Goal: Transaction & Acquisition: Purchase product/service

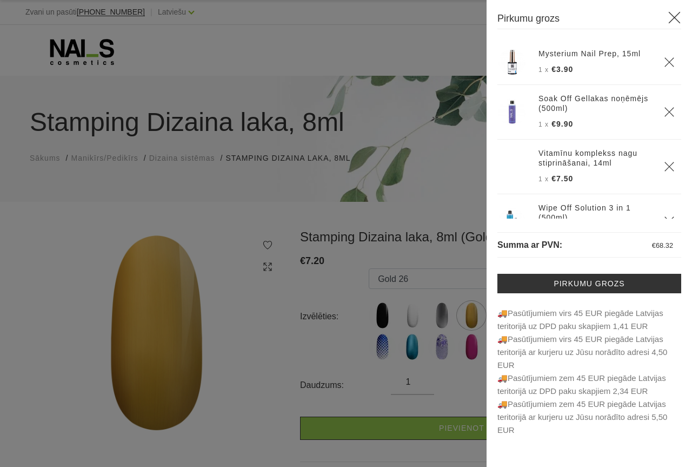
select select "4286"
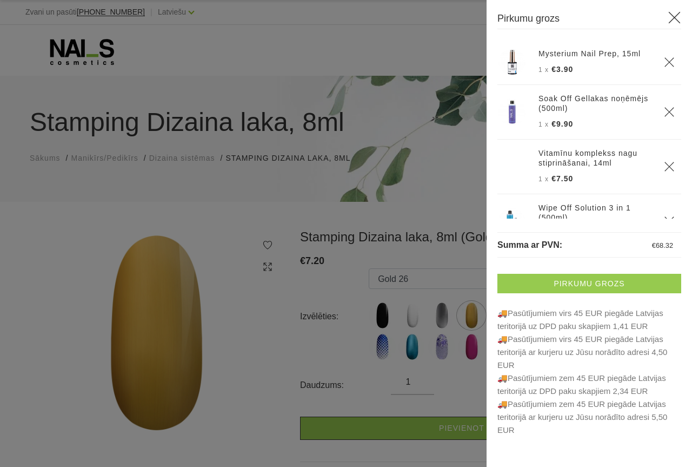
click at [580, 284] on link "Pirkumu grozs" at bounding box center [589, 283] width 184 height 19
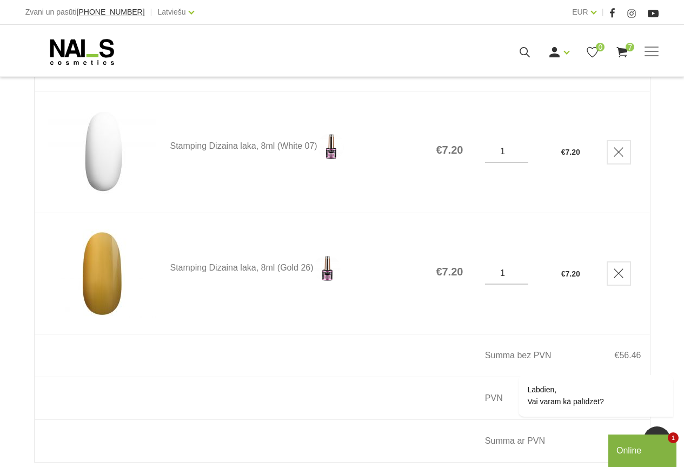
scroll to position [1081, 0]
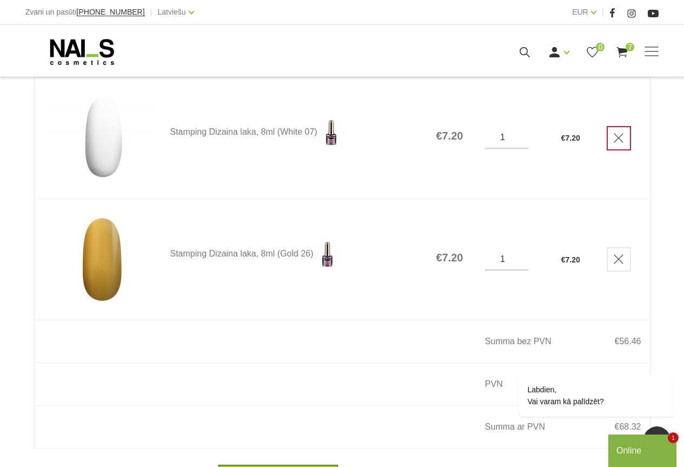
click at [627, 150] on link "Delete" at bounding box center [619, 138] width 24 height 24
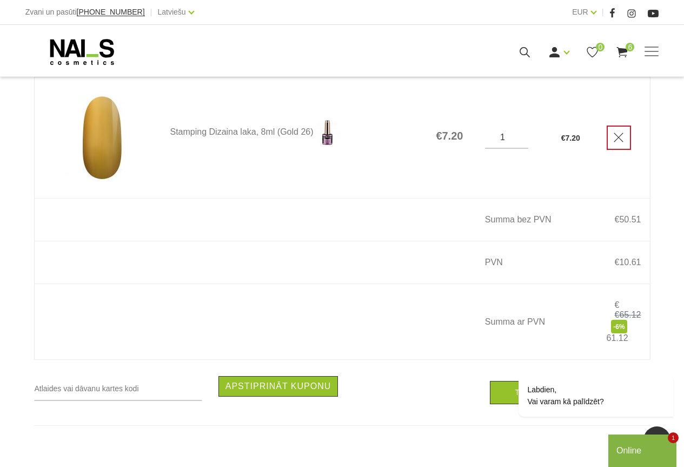
click at [623, 143] on icon "Delete" at bounding box center [618, 137] width 11 height 11
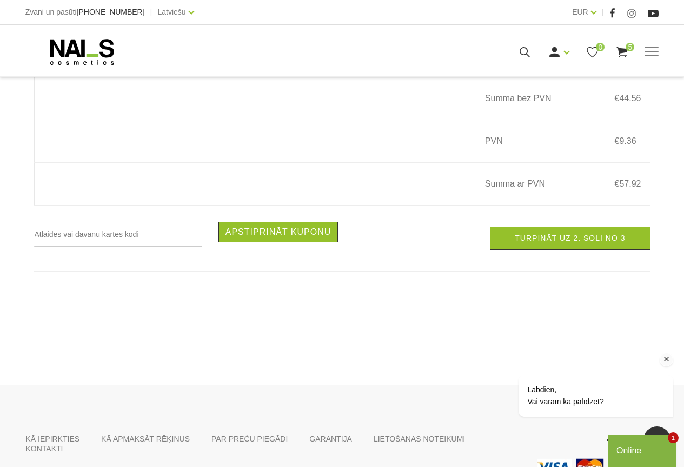
click at [574, 303] on div "Labdien, Vai varam kā palīdzēt?" at bounding box center [581, 351] width 195 height 152
click at [662, 446] on div "Online" at bounding box center [642, 450] width 52 height 13
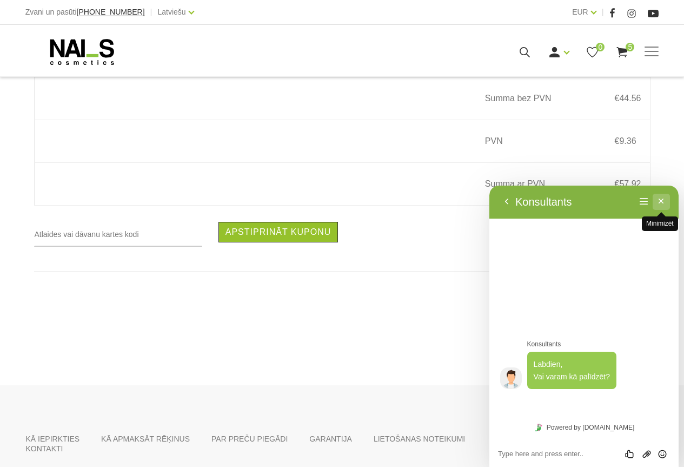
click at [659, 198] on button "Minimizēt" at bounding box center [661, 202] width 17 height 16
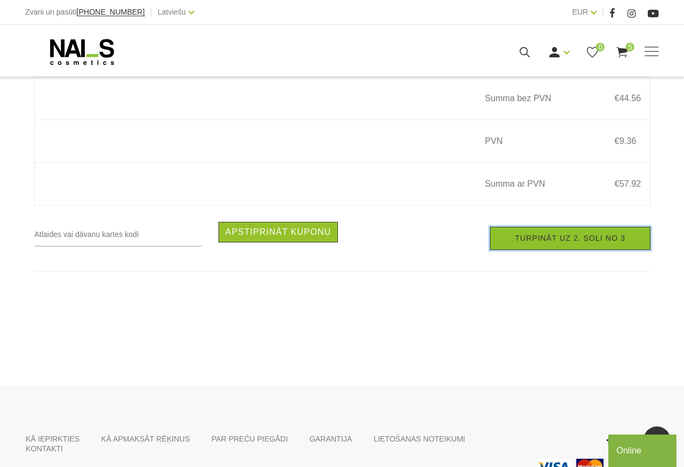
click at [554, 250] on link "Turpināt uz 2. soli no 3" at bounding box center [570, 238] width 160 height 23
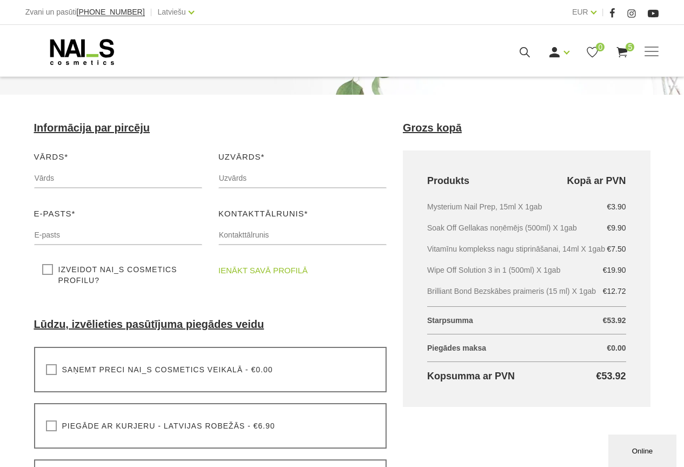
scroll to position [108, 0]
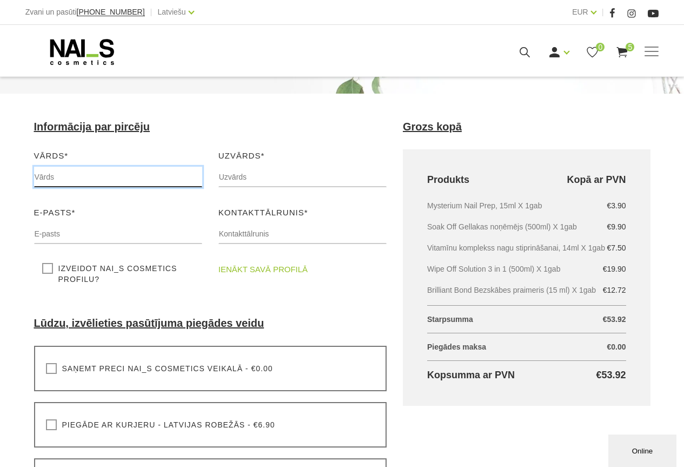
click at [83, 174] on input "text" at bounding box center [118, 177] width 168 height 21
type input "Ilze"
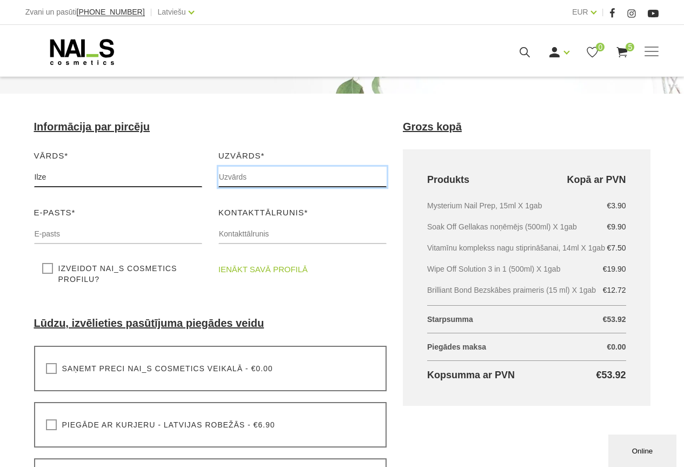
type input "Lagzdiņa"
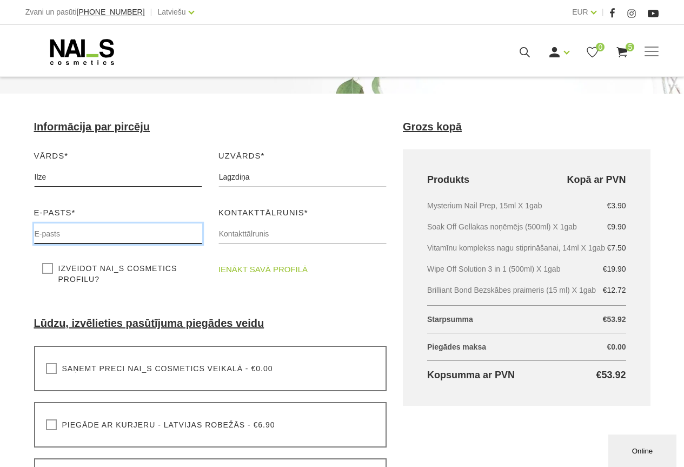
type input "ilze150271@inbox.lv"
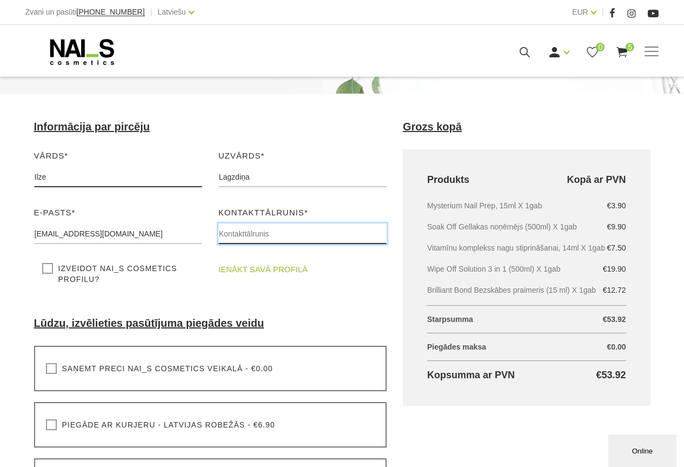
type input "28604655"
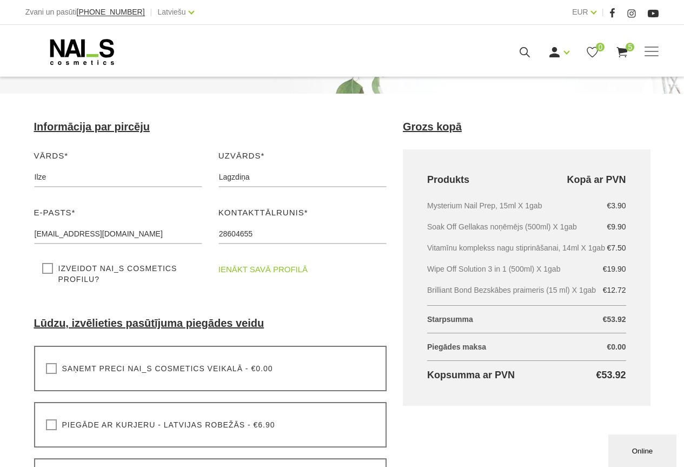
click at [262, 266] on link "ienākt savā profilā" at bounding box center [262, 269] width 89 height 13
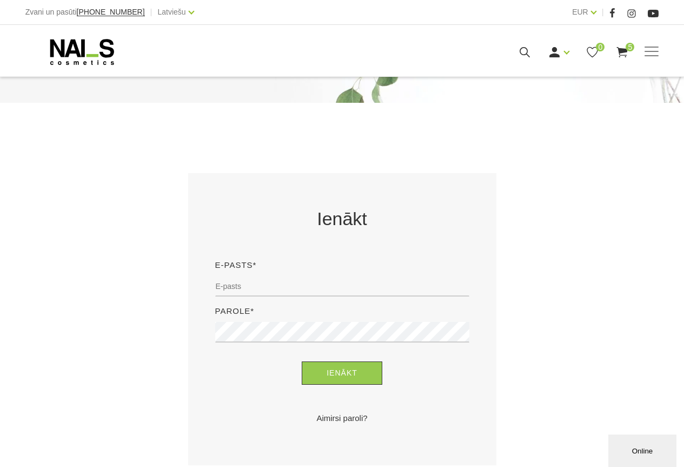
scroll to position [108, 0]
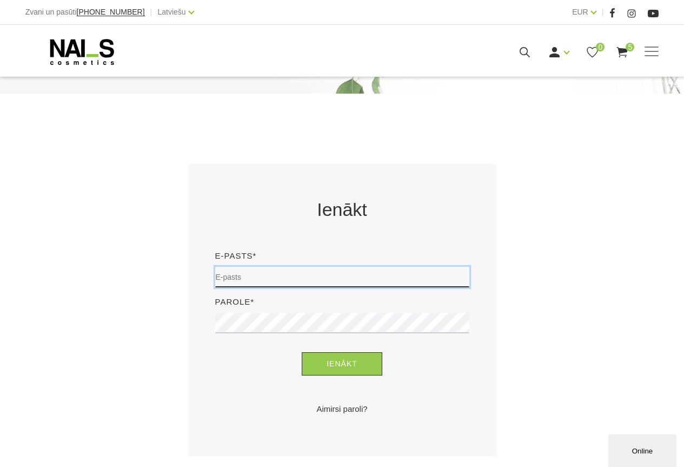
click at [262, 271] on input "email" at bounding box center [342, 277] width 254 height 21
type input "ilze150271@inbox.lv"
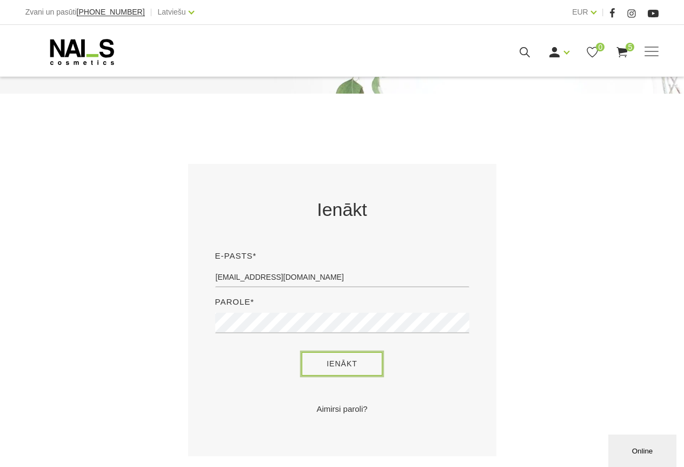
click at [345, 370] on button "Ienākt" at bounding box center [342, 363] width 81 height 23
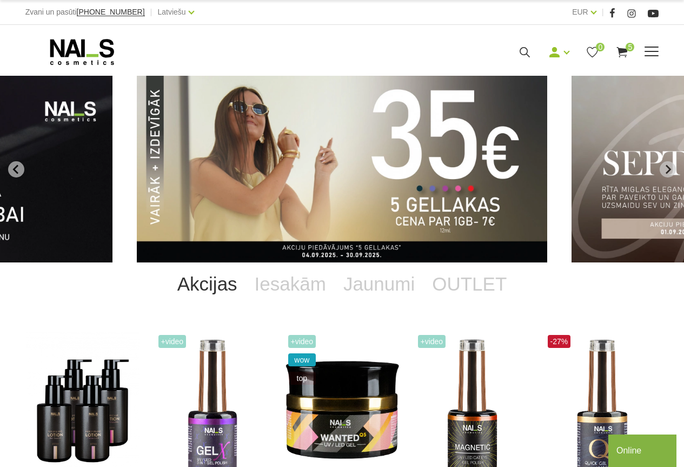
click at [623, 51] on use at bounding box center [622, 52] width 11 height 10
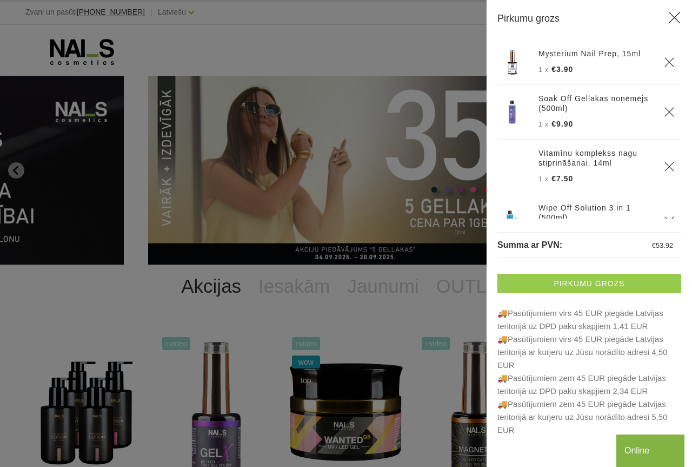
click at [617, 280] on link "Pirkumu grozs" at bounding box center [589, 283] width 184 height 19
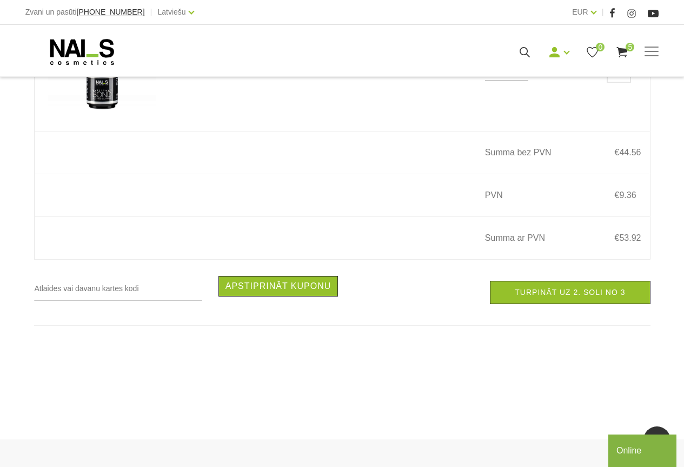
scroll to position [1081, 0]
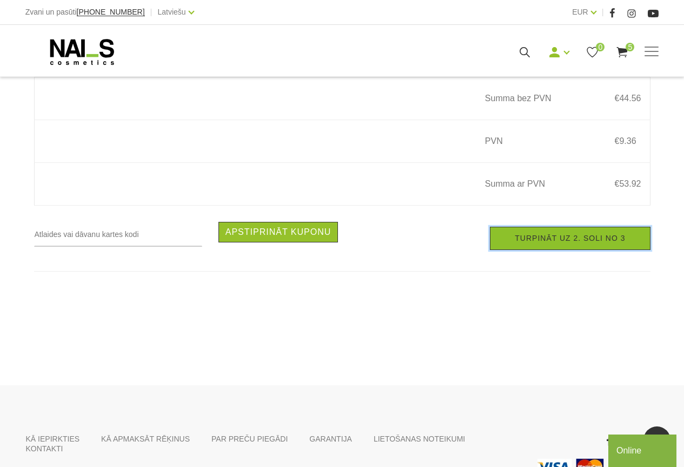
click at [568, 250] on link "Turpināt uz 2. soli no 3" at bounding box center [570, 238] width 160 height 23
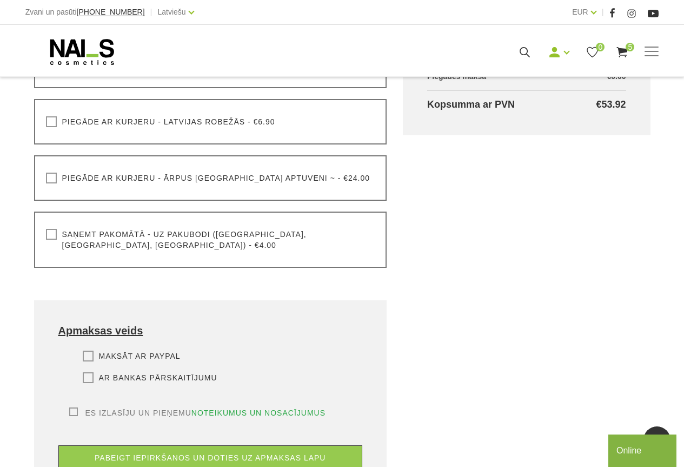
scroll to position [324, 0]
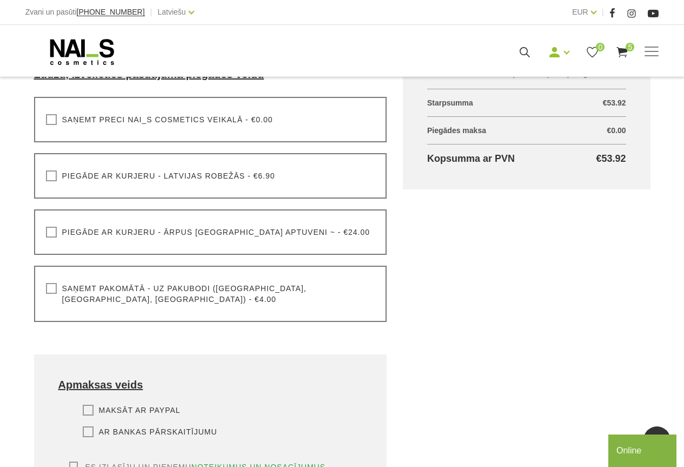
click at [50, 288] on label "Saņemt pakomātā - uz pakubodi ([GEOGRAPHIC_DATA], [GEOGRAPHIC_DATA], [GEOGRAPHI…" at bounding box center [210, 294] width 329 height 22
click at [0, 0] on input "Saņemt pakomātā - uz pakubodi ([GEOGRAPHIC_DATA], [GEOGRAPHIC_DATA], [GEOGRAPHI…" at bounding box center [0, 0] width 0 height 0
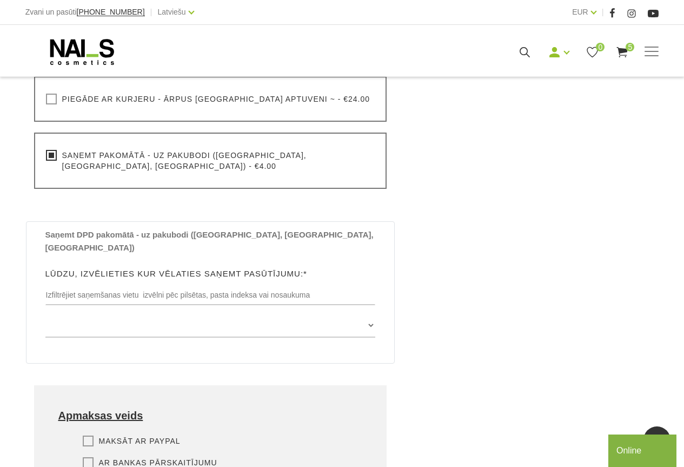
scroll to position [433, 0]
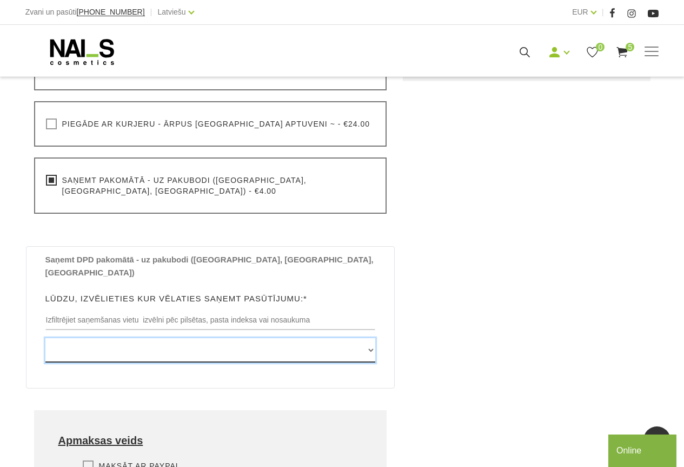
click at [370, 338] on select "[GEOGRAPHIC_DATA] , [GEOGRAPHIC_DATA], LV3913, (Paku Skapis TOP Iecava) [STREET…" at bounding box center [210, 350] width 330 height 24
select select "[STREET_ADDRESS], (Paku Skapis LaTS Ugāle)"
click at [45, 338] on select "[GEOGRAPHIC_DATA] , [GEOGRAPHIC_DATA], LV3913, (Paku Skapis TOP Iecava) [STREET…" at bounding box center [210, 350] width 330 height 24
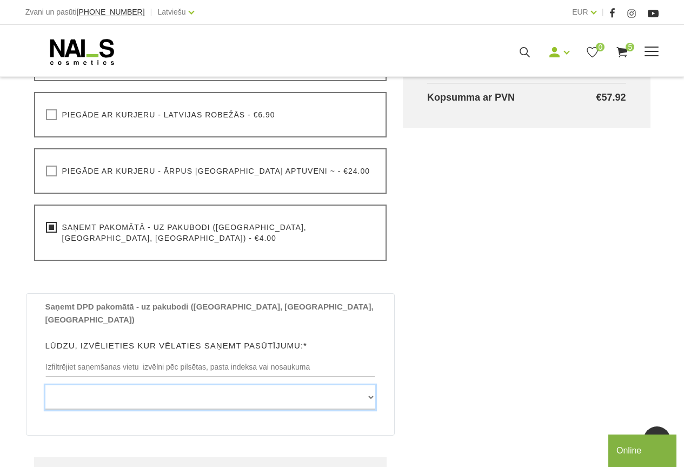
scroll to position [379, 0]
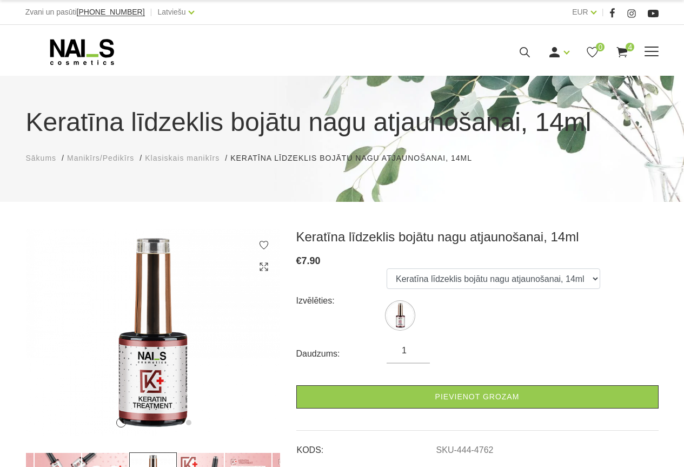
click at [649, 51] on span at bounding box center [652, 51] width 14 height 1
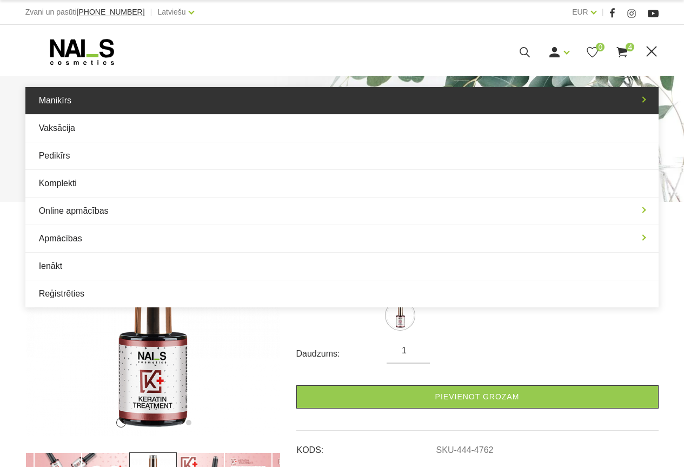
click at [44, 99] on link "Manikīrs" at bounding box center [342, 100] width 634 height 27
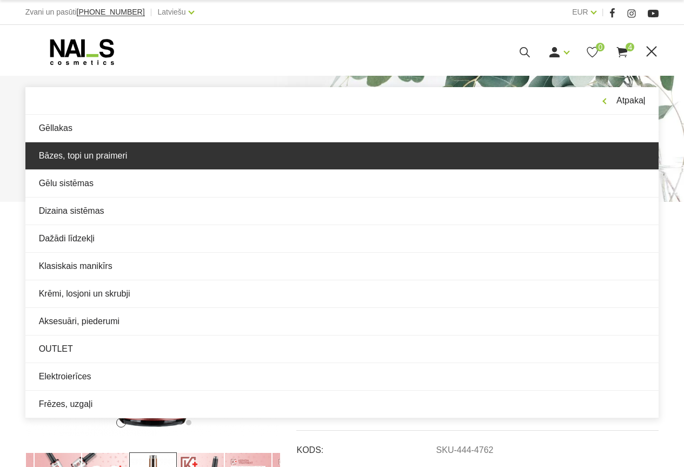
click at [80, 156] on link "Bāzes, topi un praimeri" at bounding box center [342, 155] width 634 height 27
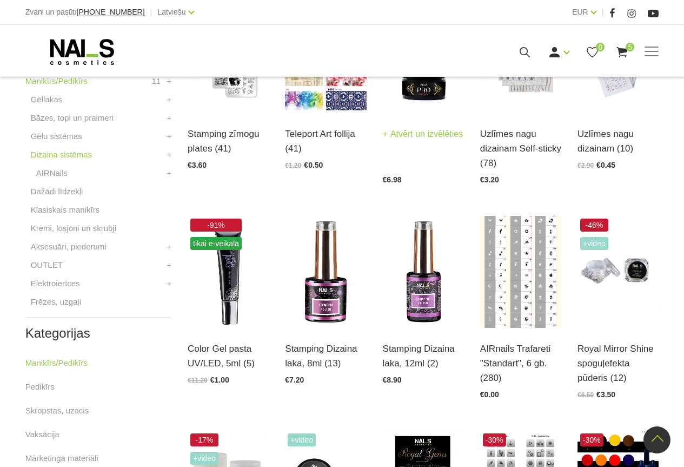
scroll to position [324, 0]
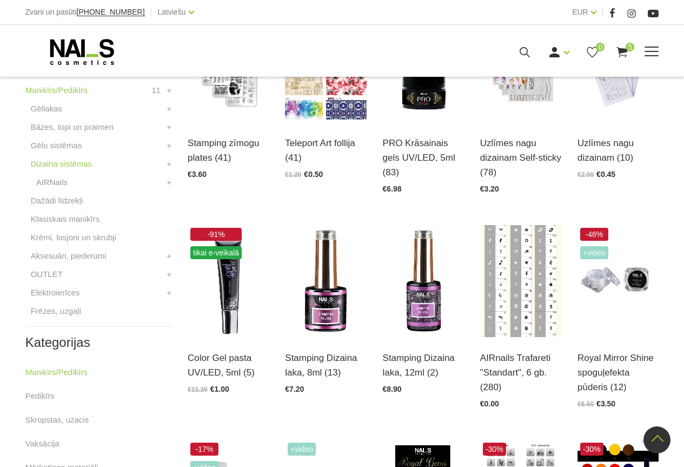
click at [659, 52] on span at bounding box center [652, 51] width 14 height 1
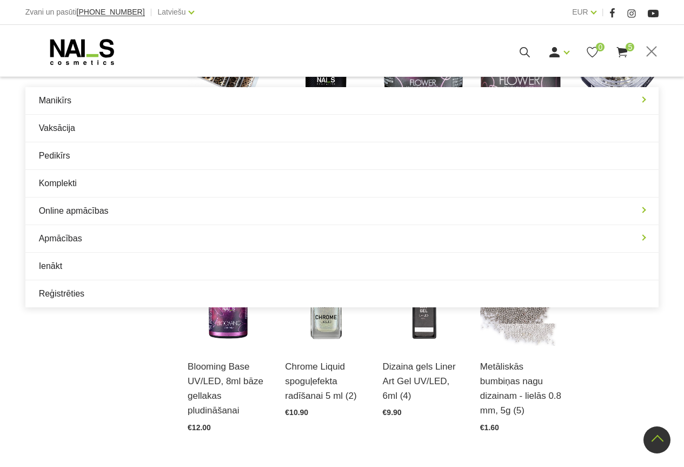
scroll to position [1081, 0]
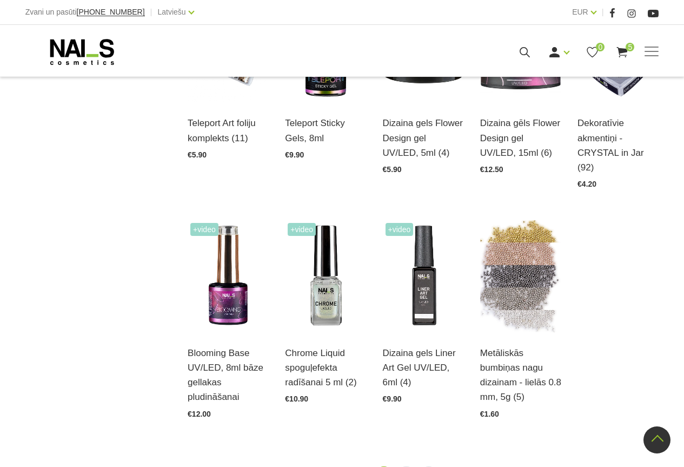
scroll to position [1019, 0]
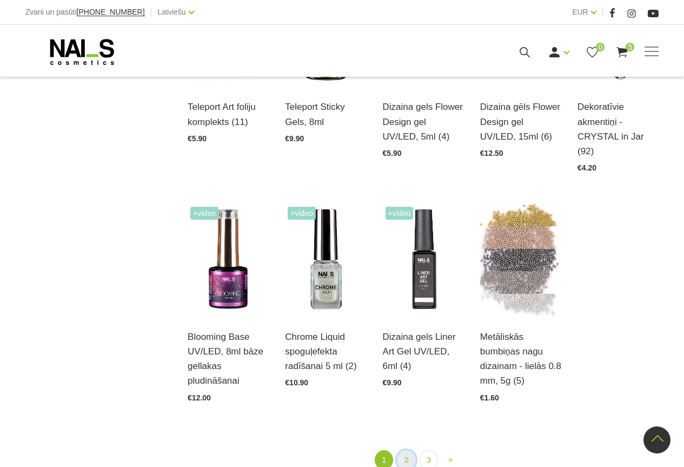
click at [405, 450] on link "2" at bounding box center [406, 460] width 18 height 20
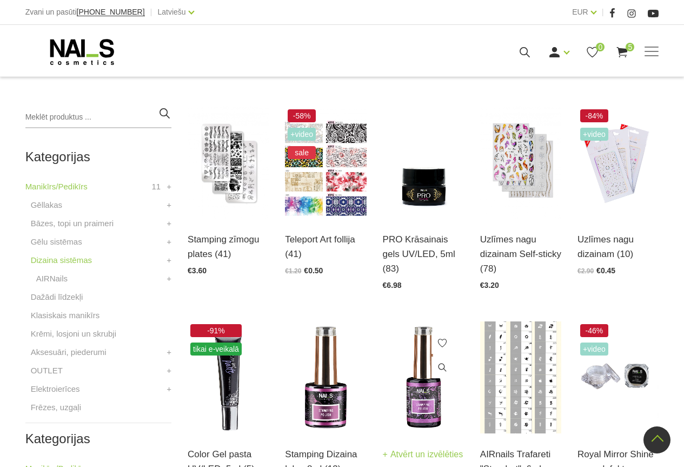
scroll to position [221, 0]
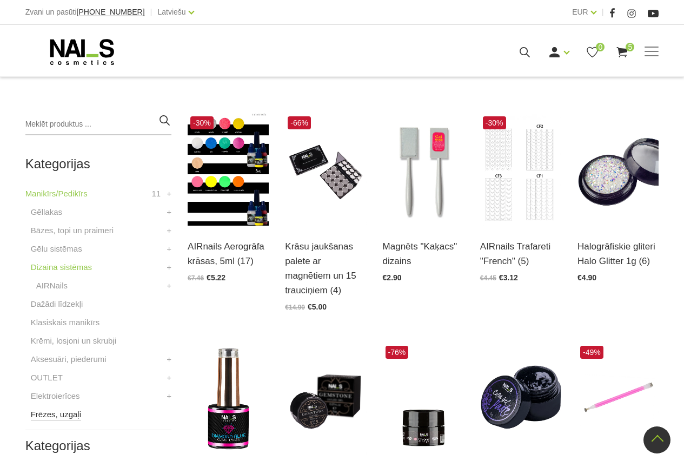
click at [64, 414] on link "Frēzes, uzgaļi" at bounding box center [56, 414] width 50 height 13
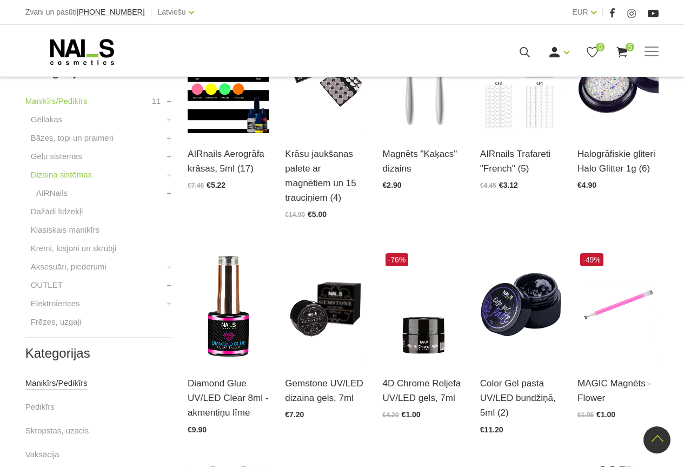
scroll to position [329, 0]
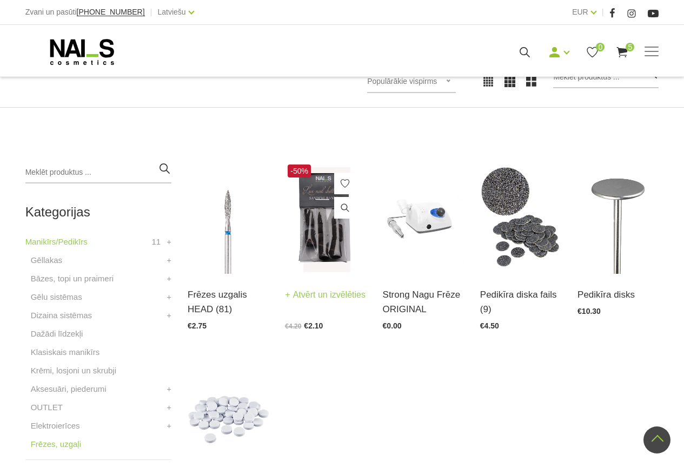
scroll to position [162, 0]
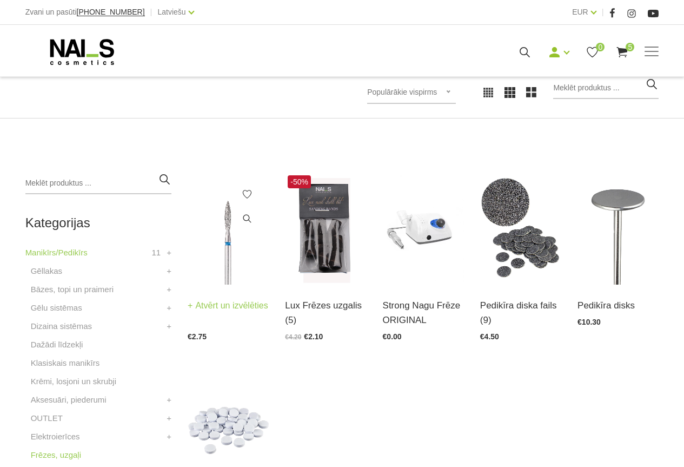
click at [222, 302] on link "Atvērt un izvēlēties" at bounding box center [228, 305] width 81 height 15
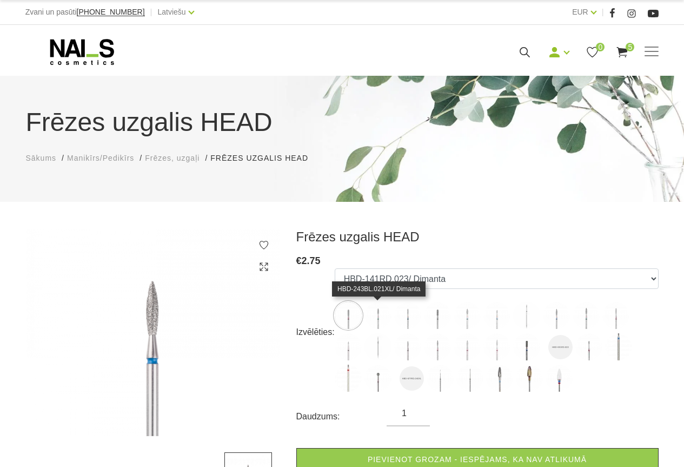
click at [375, 317] on img at bounding box center [377, 315] width 27 height 27
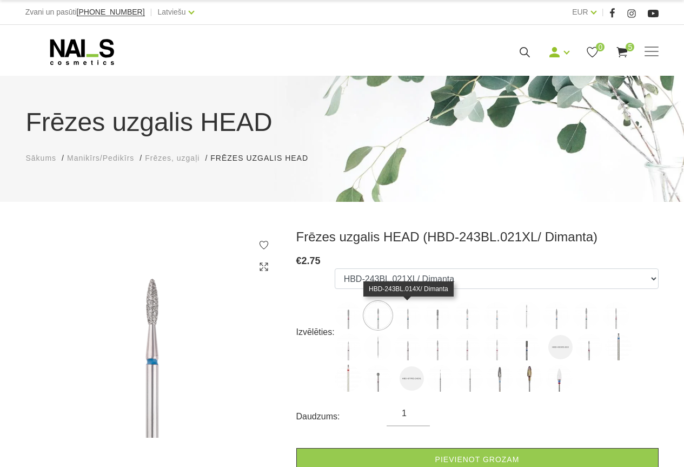
click at [410, 326] on img at bounding box center [407, 315] width 27 height 27
click at [441, 326] on img at bounding box center [437, 315] width 27 height 27
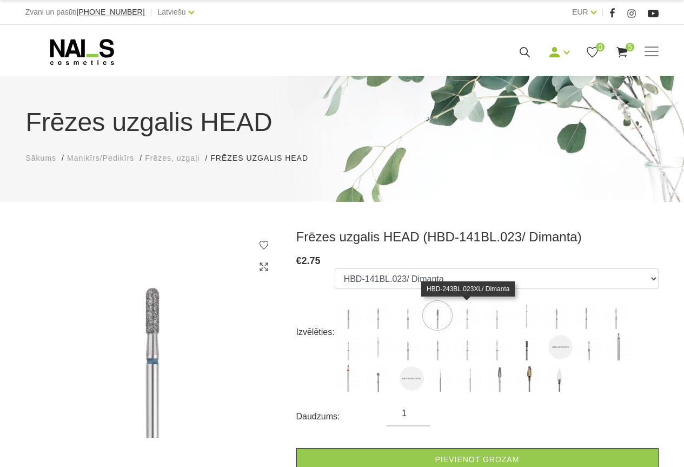
click at [465, 324] on img at bounding box center [467, 315] width 27 height 27
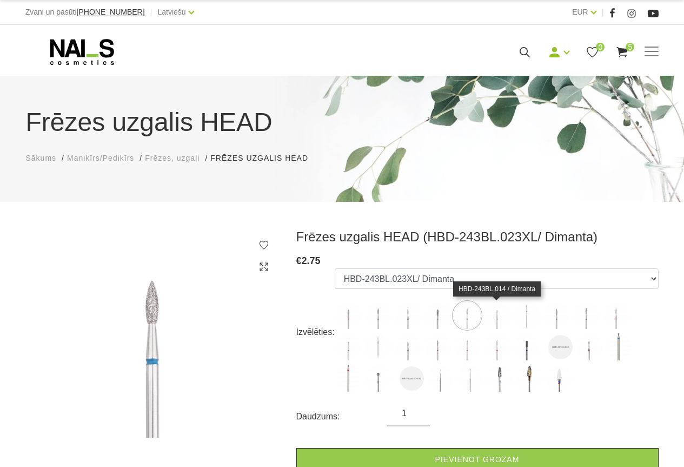
click at [495, 320] on img at bounding box center [496, 315] width 27 height 27
click at [530, 315] on img at bounding box center [526, 315] width 27 height 27
click at [467, 317] on img at bounding box center [467, 315] width 27 height 27
click at [557, 321] on img at bounding box center [556, 315] width 27 height 27
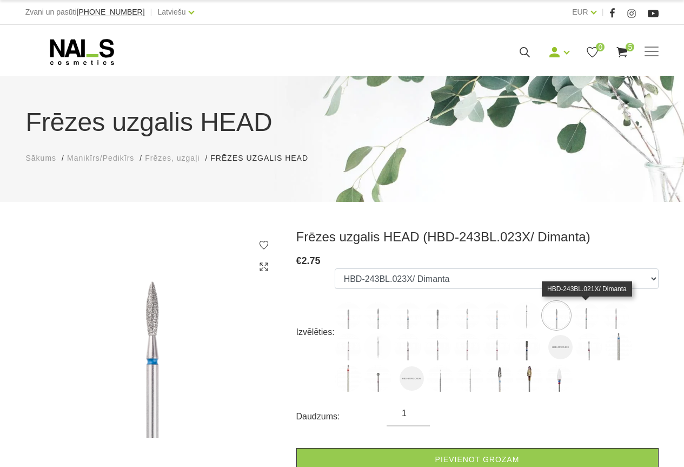
click at [587, 321] on img at bounding box center [586, 315] width 27 height 27
click at [612, 321] on img at bounding box center [615, 315] width 27 height 27
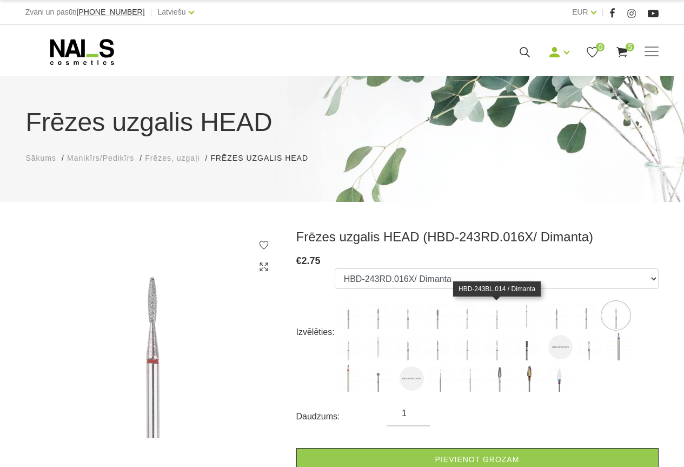
click at [500, 320] on img at bounding box center [496, 315] width 27 height 27
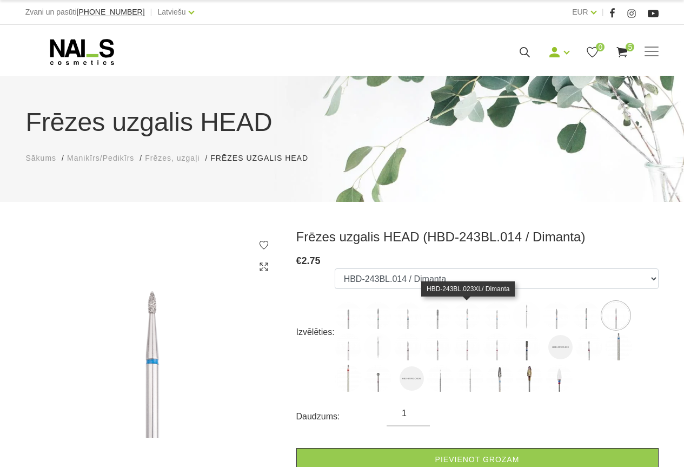
click at [470, 326] on img at bounding box center [467, 315] width 27 height 27
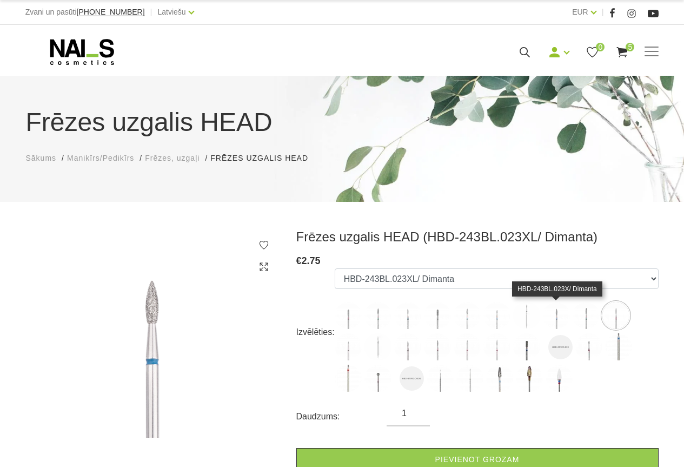
click at [557, 318] on img at bounding box center [556, 315] width 27 height 27
click at [523, 326] on img at bounding box center [526, 315] width 27 height 27
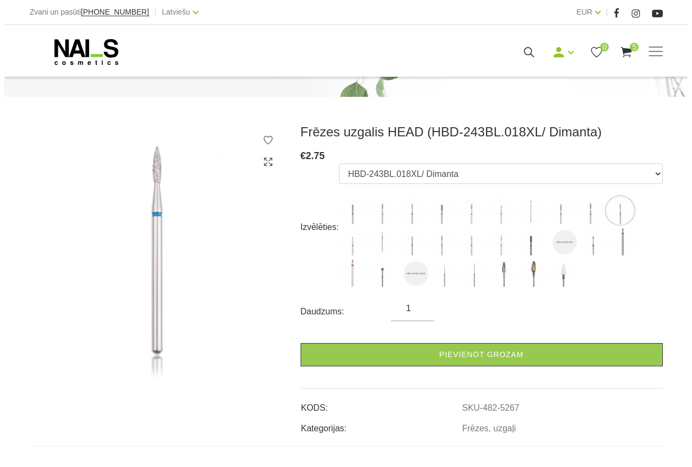
scroll to position [108, 0]
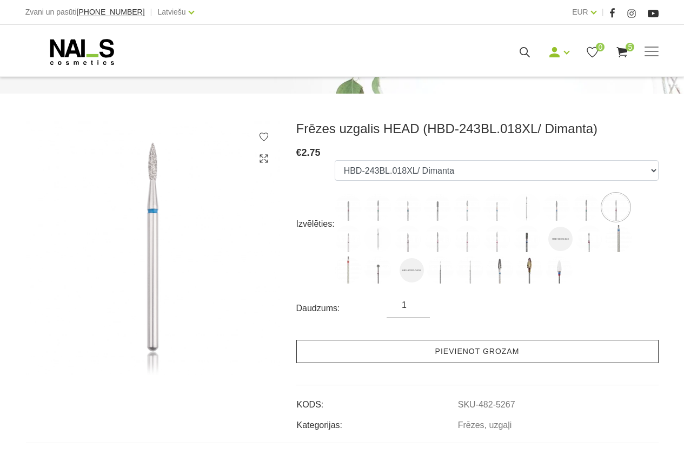
click at [495, 353] on link "Pievienot grozam" at bounding box center [477, 351] width 362 height 23
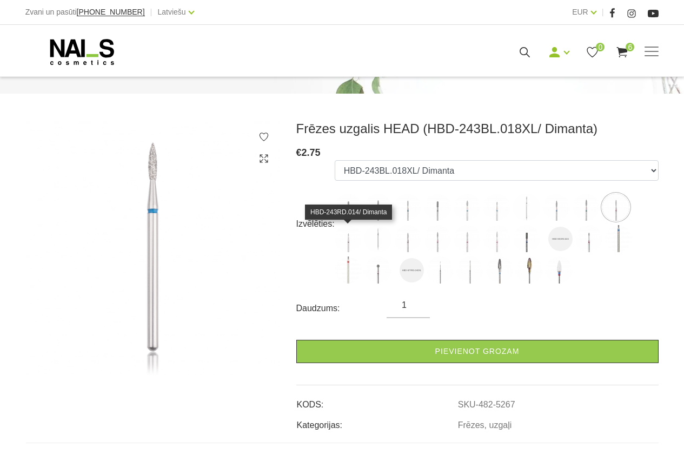
click at [349, 237] on img at bounding box center [348, 238] width 27 height 27
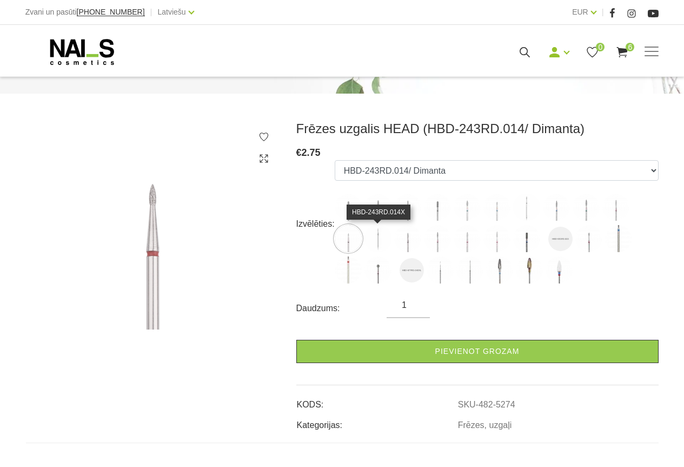
click at [376, 242] on img at bounding box center [377, 238] width 27 height 27
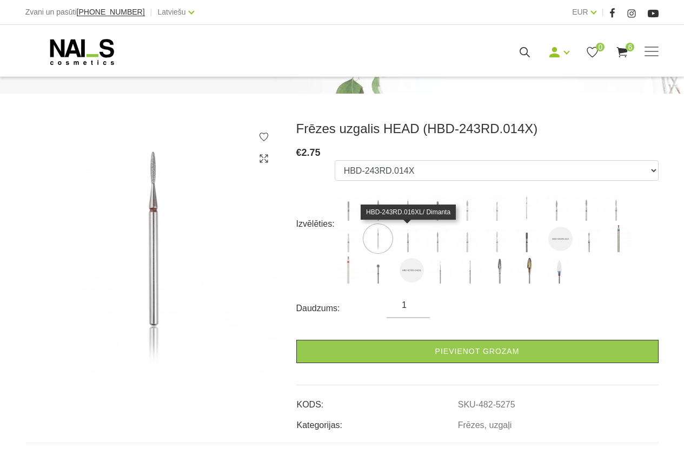
click at [406, 237] on img at bounding box center [407, 238] width 27 height 27
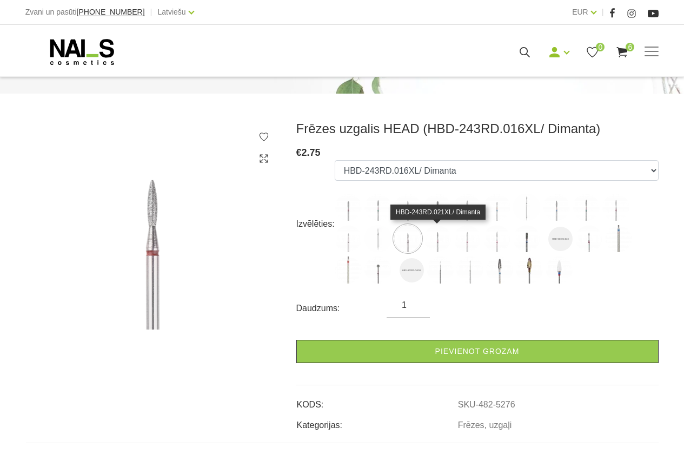
click at [436, 239] on img at bounding box center [437, 238] width 27 height 27
click at [468, 240] on img at bounding box center [467, 238] width 27 height 27
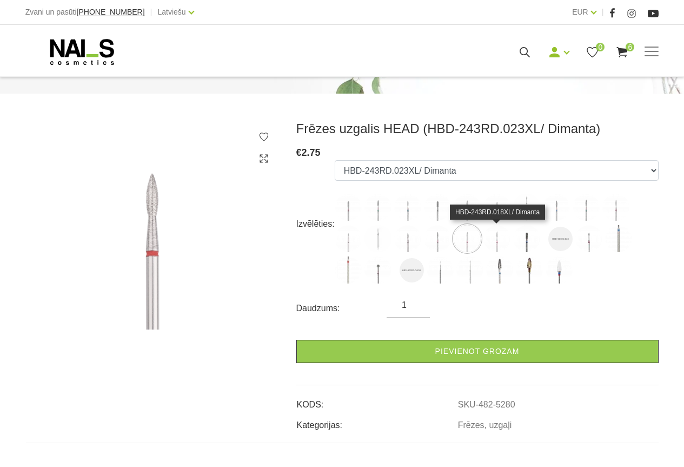
click at [500, 247] on img at bounding box center [496, 238] width 27 height 27
click at [559, 241] on img at bounding box center [560, 239] width 24 height 24
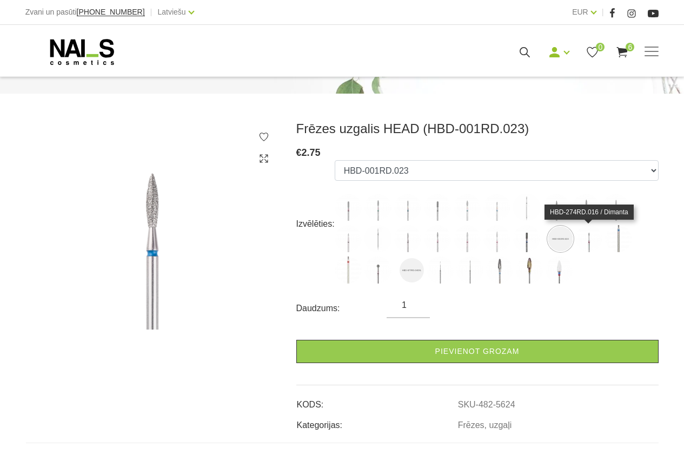
click at [587, 242] on img at bounding box center [588, 238] width 27 height 27
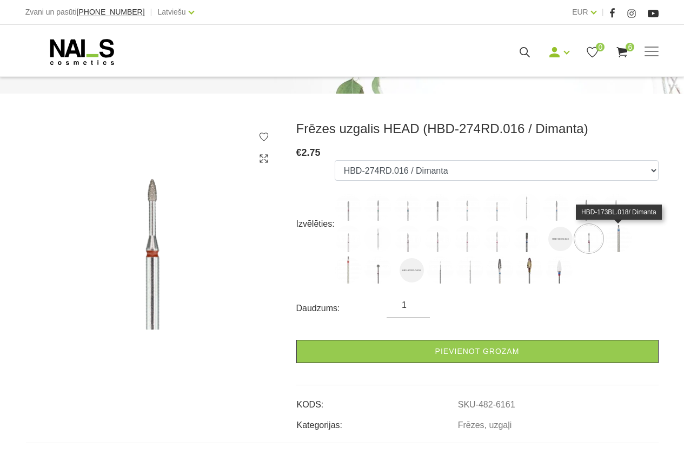
click at [619, 241] on img at bounding box center [618, 238] width 27 height 27
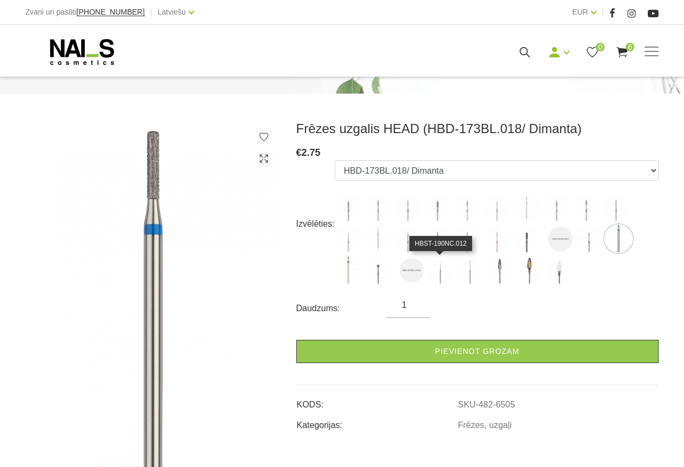
click at [441, 270] on img at bounding box center [440, 269] width 27 height 27
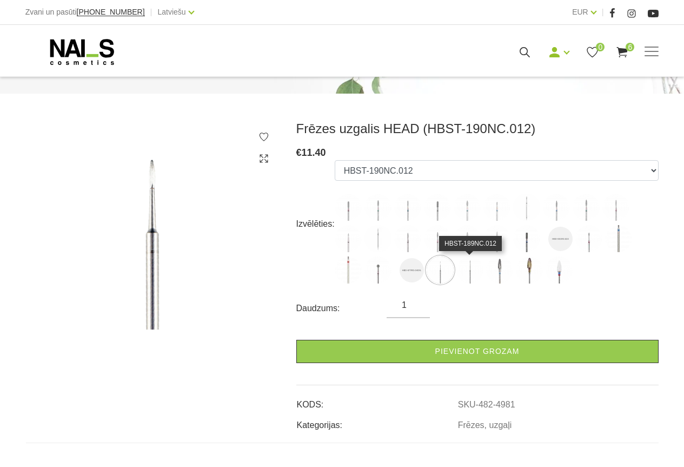
click at [470, 271] on img at bounding box center [469, 269] width 27 height 27
click at [500, 269] on img at bounding box center [499, 269] width 27 height 27
select select "5387"
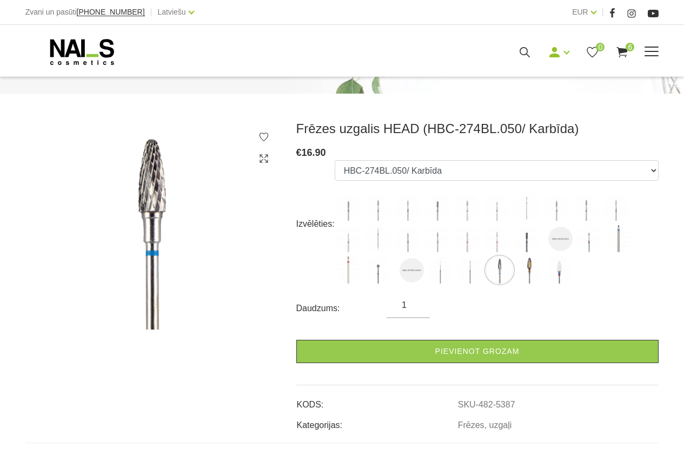
click at [626, 50] on use at bounding box center [622, 52] width 11 height 10
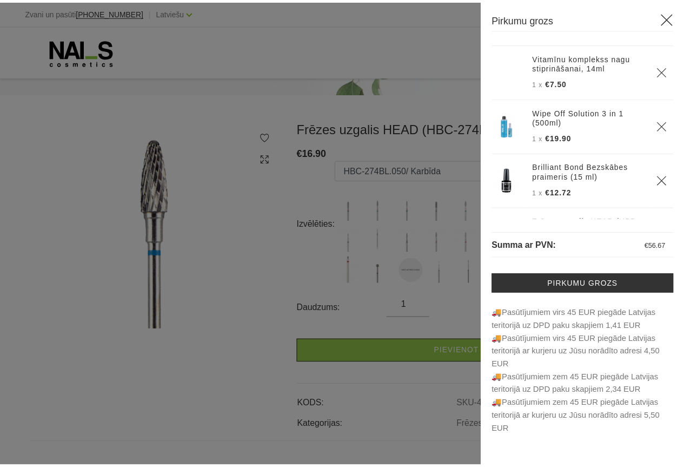
scroll to position [134, 0]
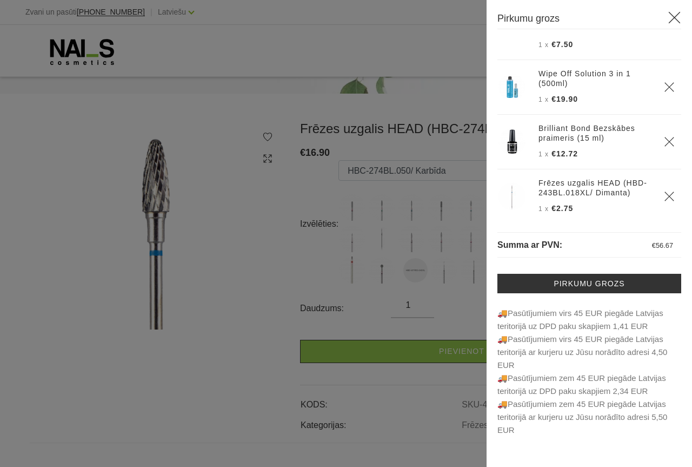
click at [672, 14] on icon at bounding box center [675, 18] width 14 height 14
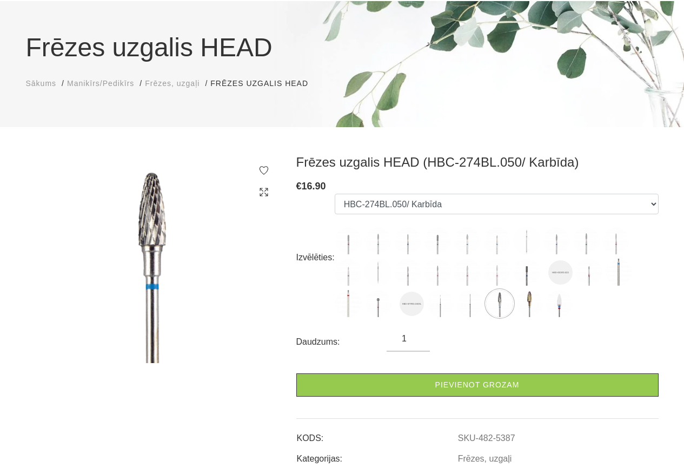
scroll to position [0, 0]
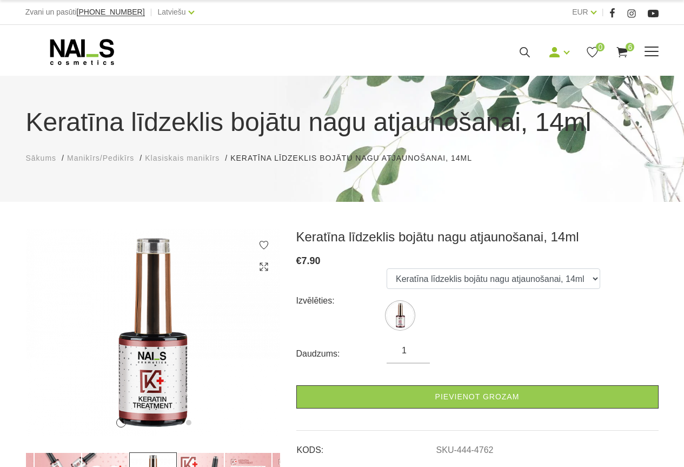
click at [650, 48] on span at bounding box center [652, 52] width 14 height 11
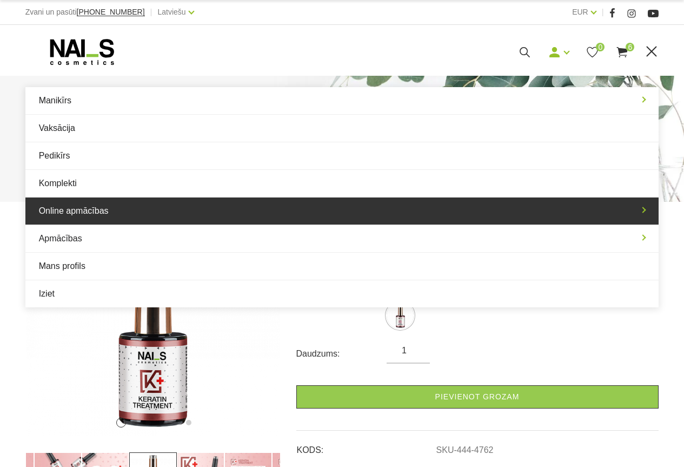
click at [83, 211] on link "Online apmācības" at bounding box center [342, 210] width 634 height 27
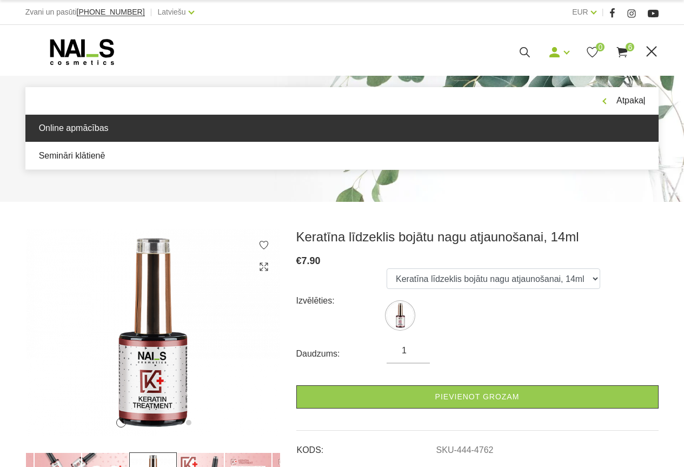
click at [75, 126] on link "Online apmācības" at bounding box center [342, 128] width 634 height 27
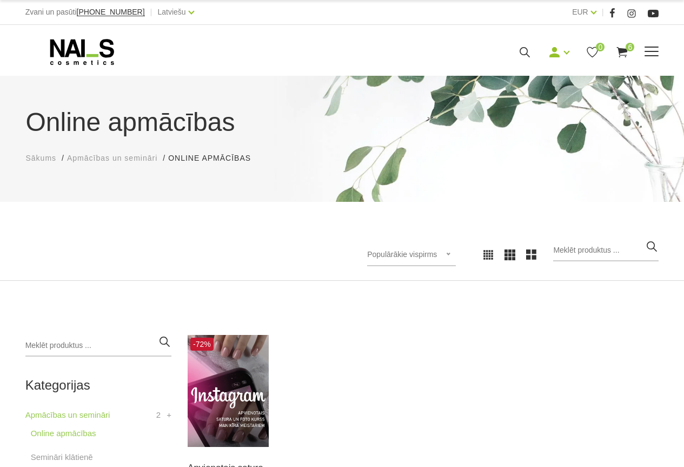
drag, startPoint x: 652, startPoint y: 44, endPoint x: 651, endPoint y: 50, distance: 6.5
click at [652, 44] on div "Manikīrs Gēllakas Bāzes, topi un praimeri Gēlu sistēmas Dizaina sistēmas Dažādi…" at bounding box center [342, 51] width 634 height 27
click at [647, 54] on span at bounding box center [652, 52] width 14 height 11
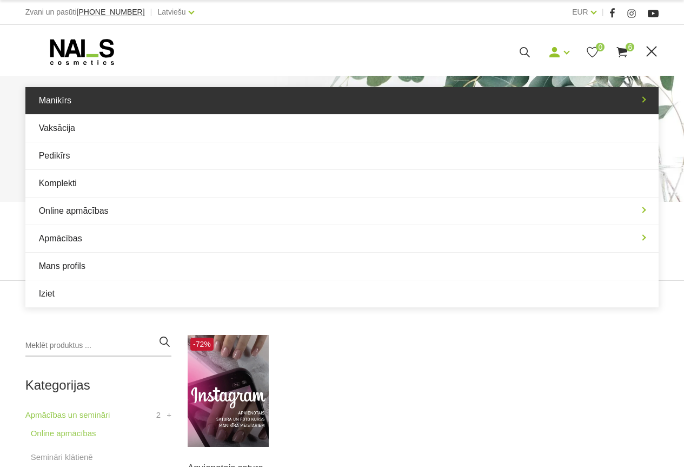
click at [52, 104] on link "Manikīrs" at bounding box center [342, 100] width 634 height 27
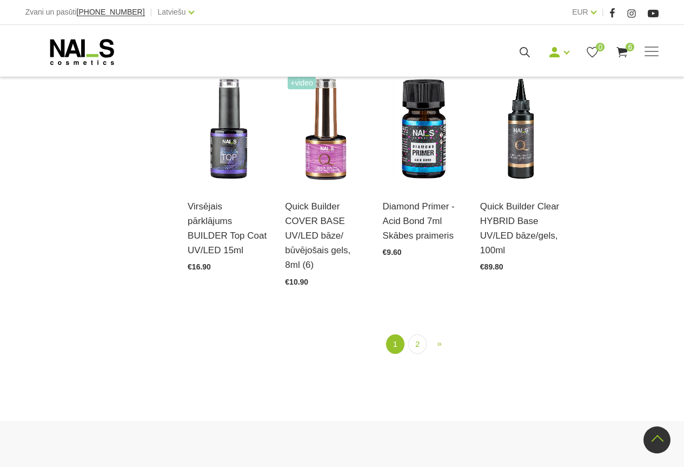
scroll to position [1136, 0]
click at [421, 342] on link "2" at bounding box center [417, 344] width 18 height 20
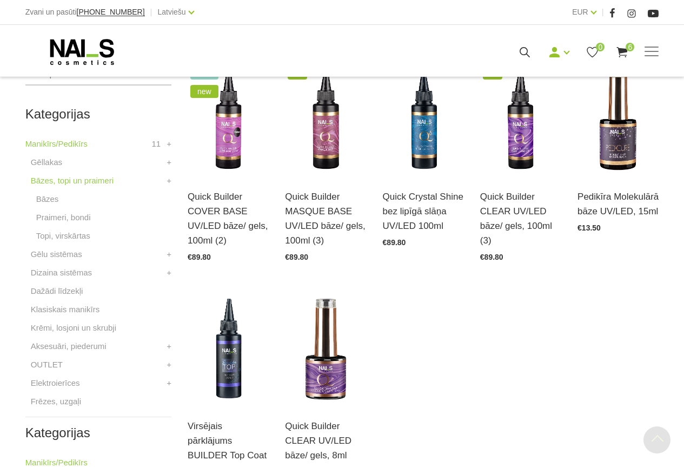
scroll to position [275, 0]
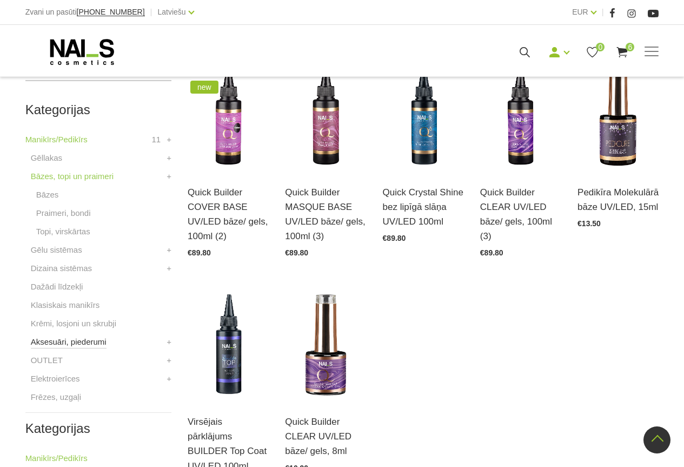
click at [71, 345] on link "Aksesuāri, piederumi" at bounding box center [69, 341] width 76 height 13
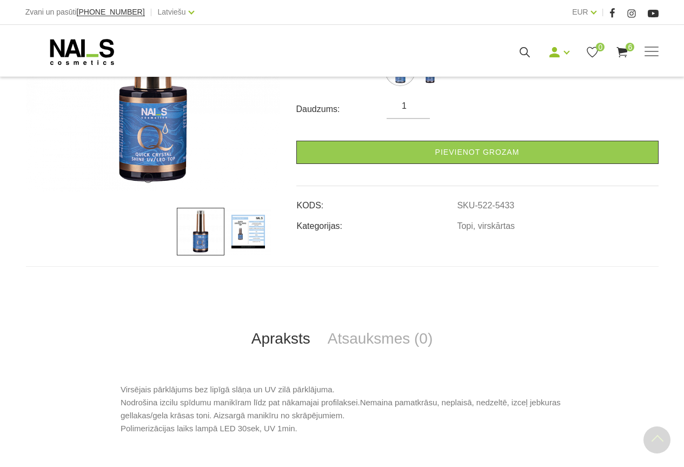
scroll to position [270, 0]
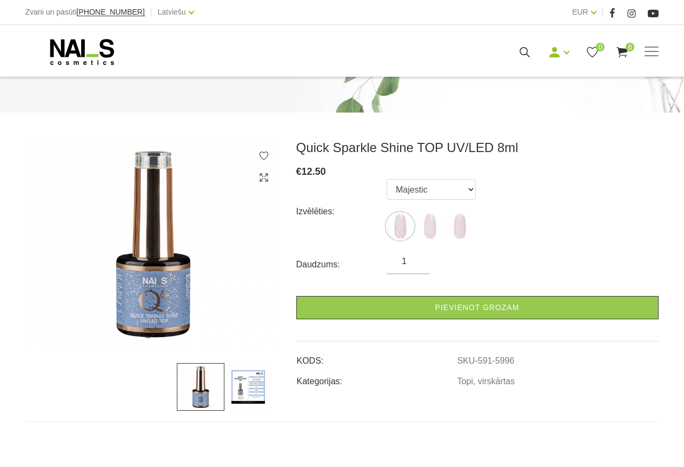
scroll to position [108, 0]
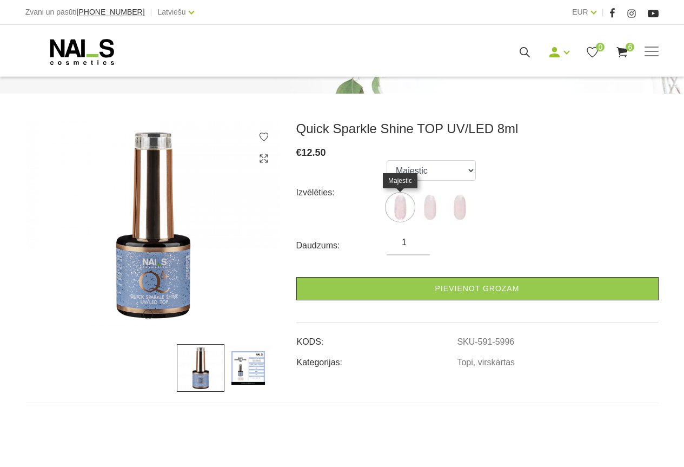
click at [403, 212] on img at bounding box center [400, 207] width 27 height 27
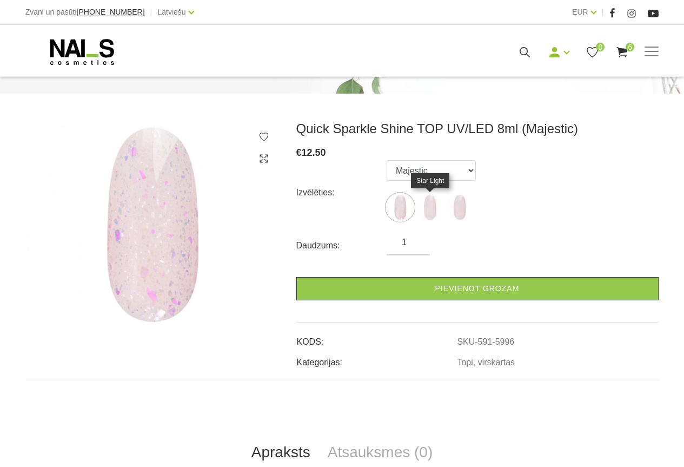
click at [434, 213] on img at bounding box center [429, 207] width 27 height 27
click at [462, 211] on img at bounding box center [459, 207] width 27 height 27
select select "5998"
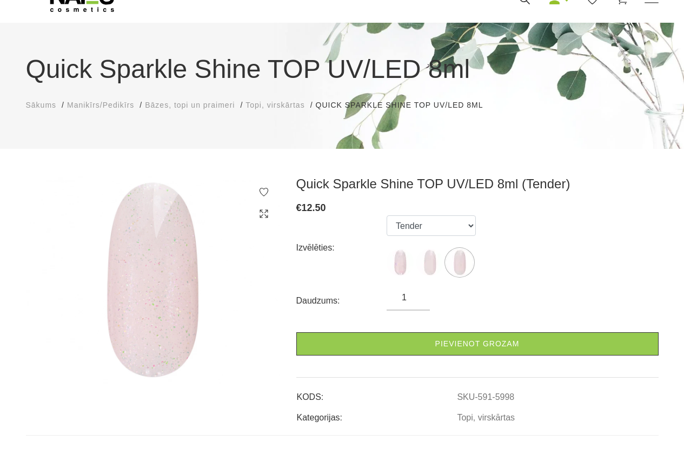
scroll to position [0, 0]
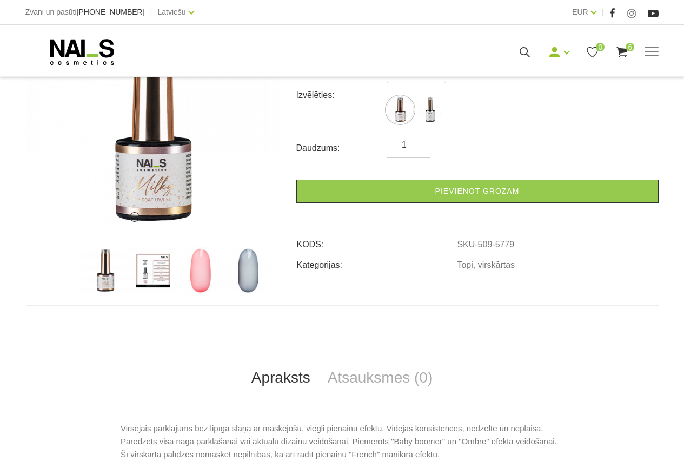
scroll to position [216, 0]
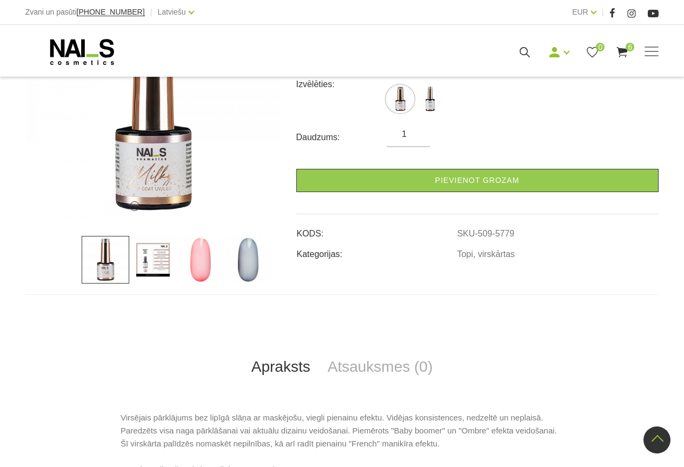
click at [203, 266] on img at bounding box center [201, 260] width 48 height 48
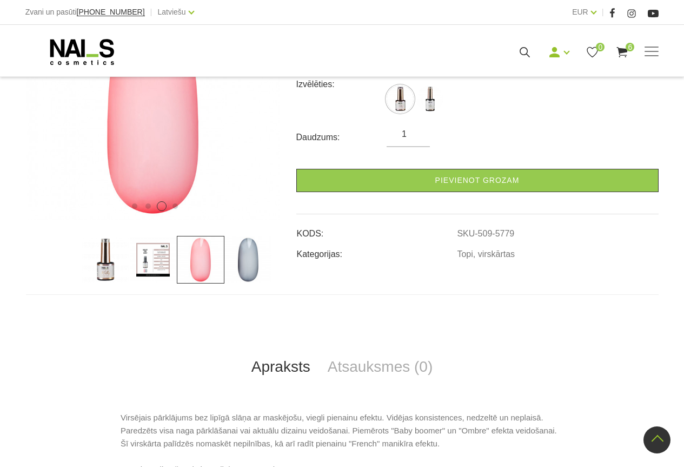
click at [249, 268] on img at bounding box center [248, 260] width 48 height 48
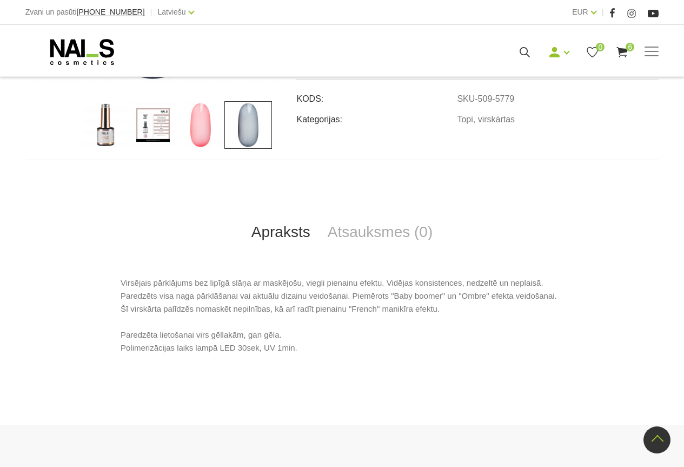
scroll to position [108, 0]
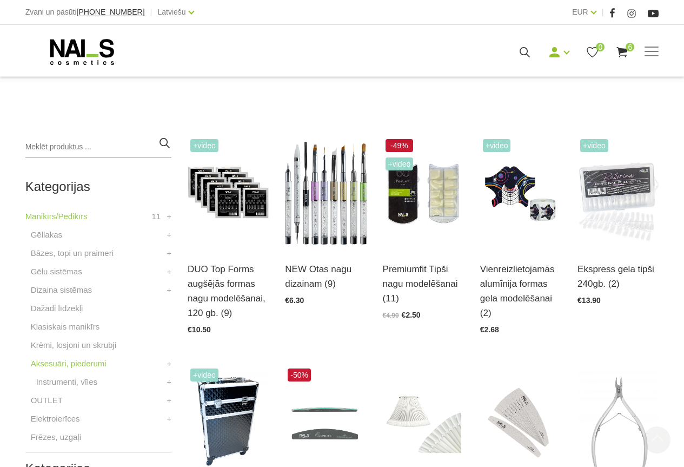
scroll to position [216, 0]
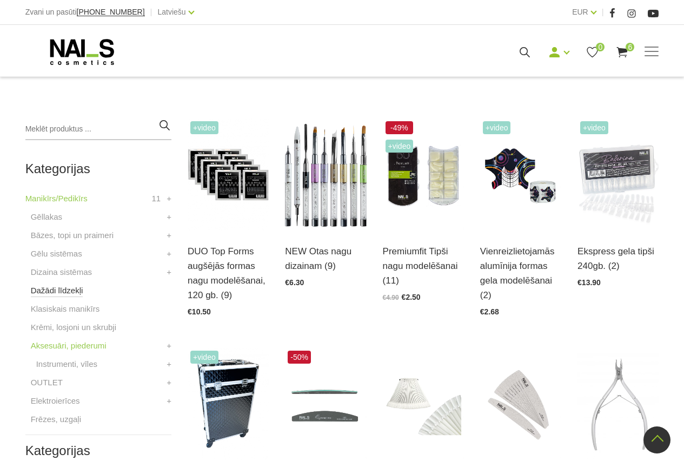
click at [56, 288] on link "Dažādi līdzekļi" at bounding box center [57, 290] width 52 height 13
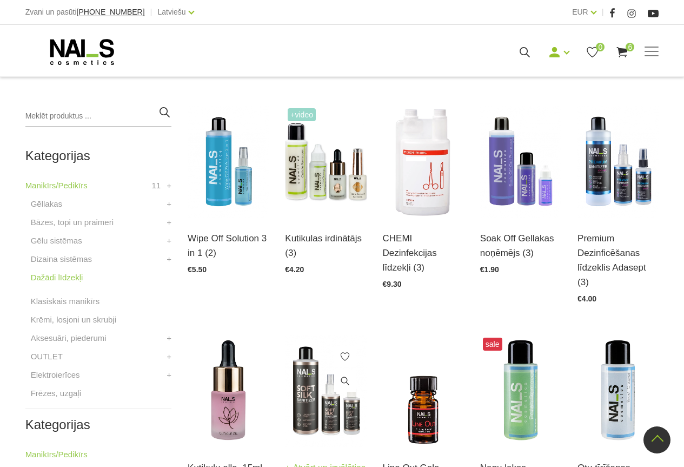
scroll to position [216, 0]
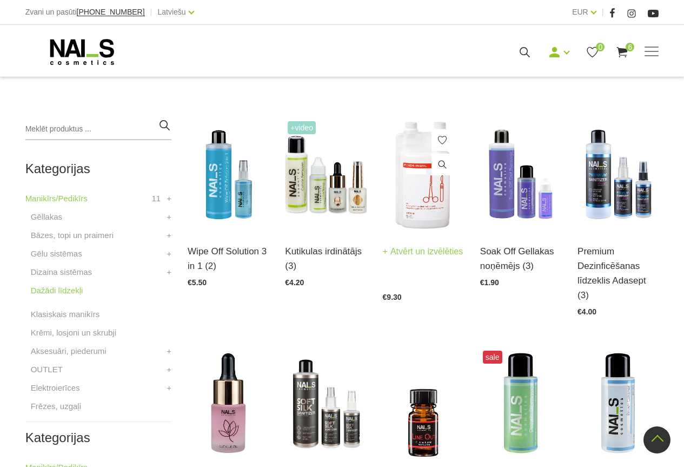
click at [404, 250] on link "Atvērt un izvēlēties" at bounding box center [423, 251] width 81 height 15
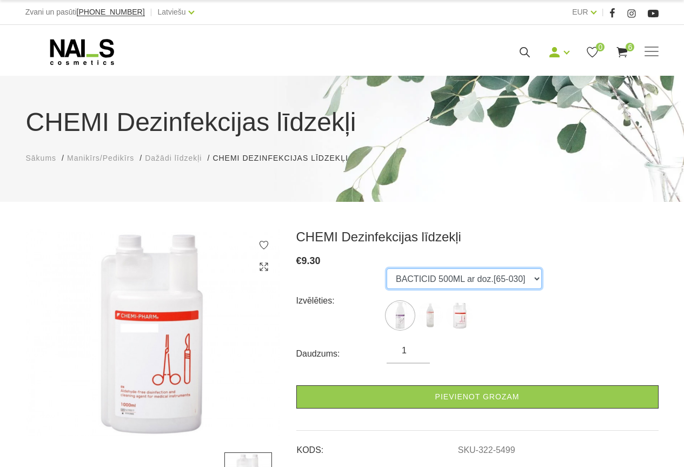
click at [532, 274] on select "BACTICID 500ML ar doz.[65-030] DES INSURANCE 1L [65-009] STERISEPT INSTRU 1L [6…" at bounding box center [464, 278] width 155 height 21
click at [387, 268] on select "BACTICID 500ML ar doz.[65-030] DES INSURANCE 1L [65-009] STERISEPT INSTRU 1L [6…" at bounding box center [464, 278] width 155 height 21
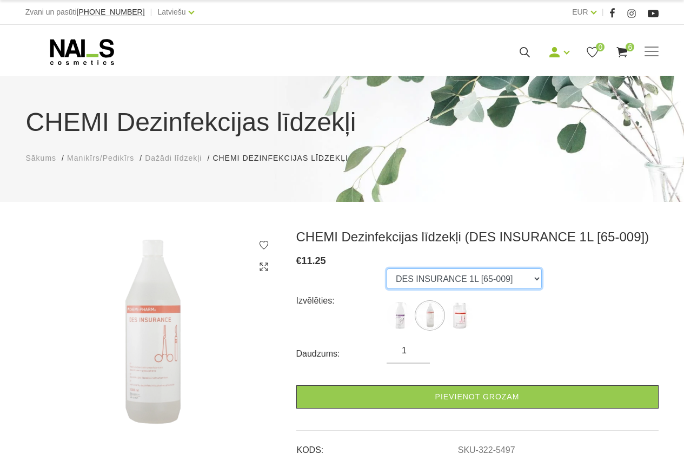
click at [532, 274] on select "BACTICID 500ML ar doz.[65-030] DES INSURANCE 1L [65-009] STERISEPT INSTRU 1L [6…" at bounding box center [464, 278] width 155 height 21
select select "5498"
click at [387, 268] on select "BACTICID 500ML ar doz.[65-030] DES INSURANCE 1L [65-009] STERISEPT INSTRU 1L [6…" at bounding box center [464, 278] width 155 height 21
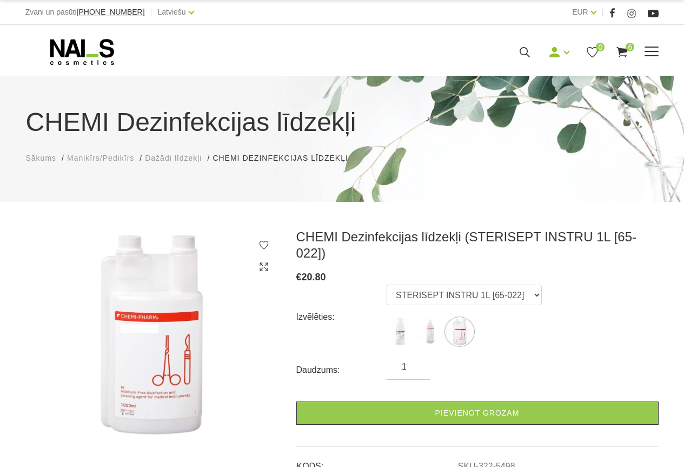
click at [626, 49] on use at bounding box center [622, 52] width 11 height 10
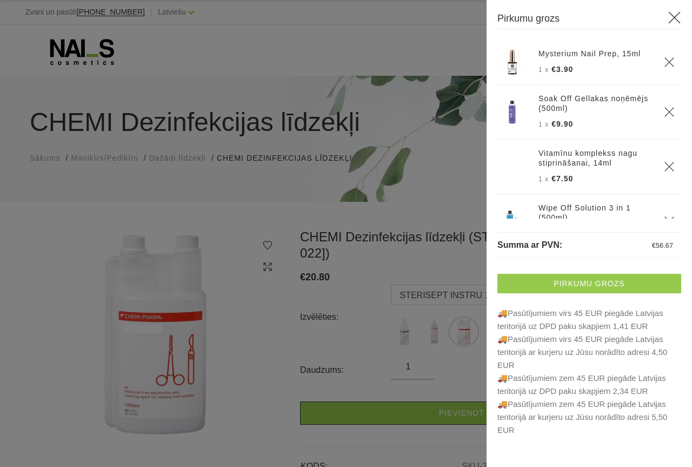
click at [594, 285] on link "Pirkumu grozs" at bounding box center [589, 283] width 184 height 19
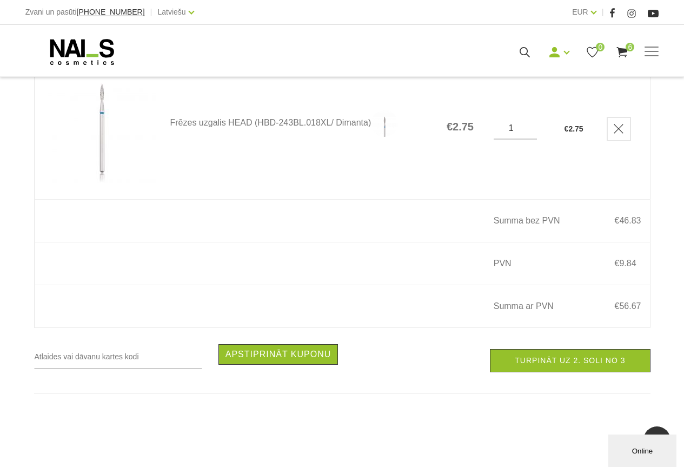
scroll to position [1136, 0]
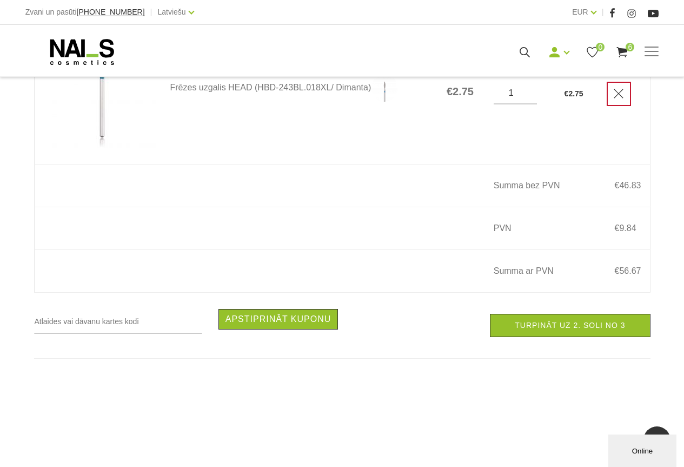
click at [620, 99] on icon "Delete" at bounding box center [618, 93] width 11 height 11
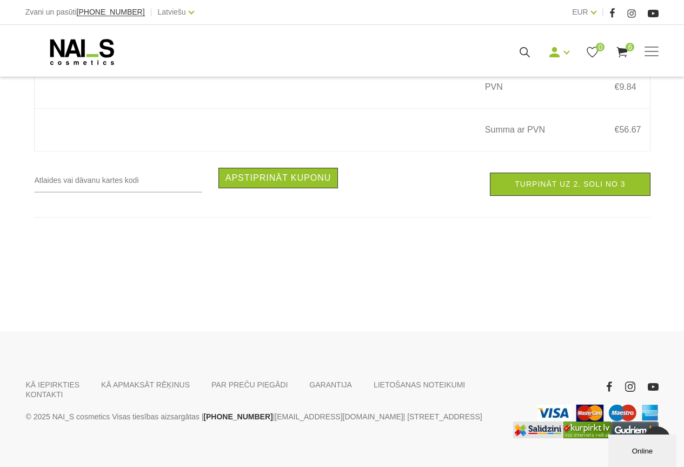
scroll to position [1229, 0]
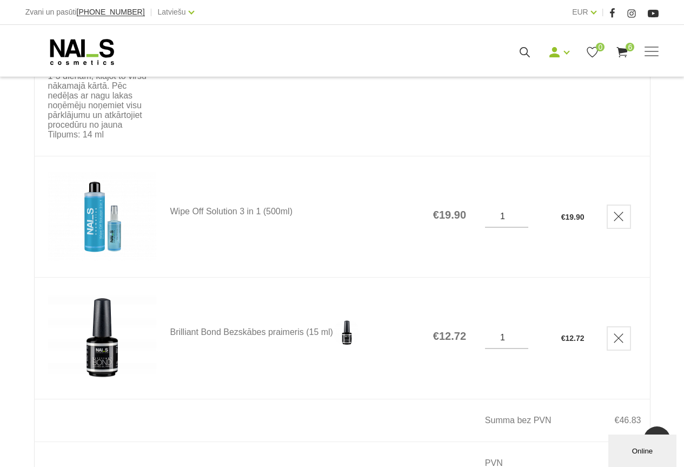
scroll to position [757, 0]
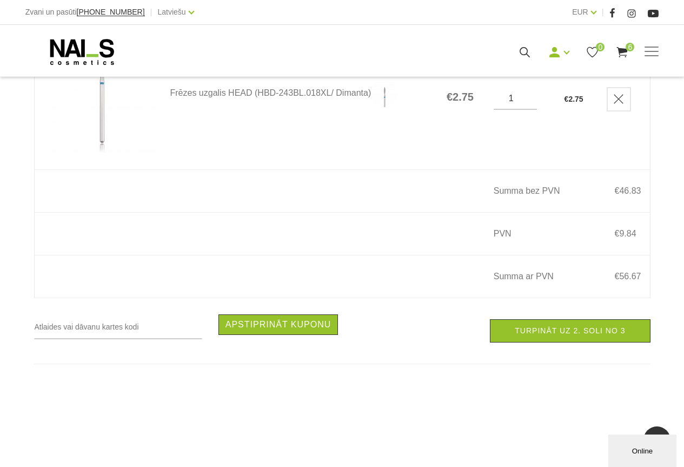
scroll to position [919, 0]
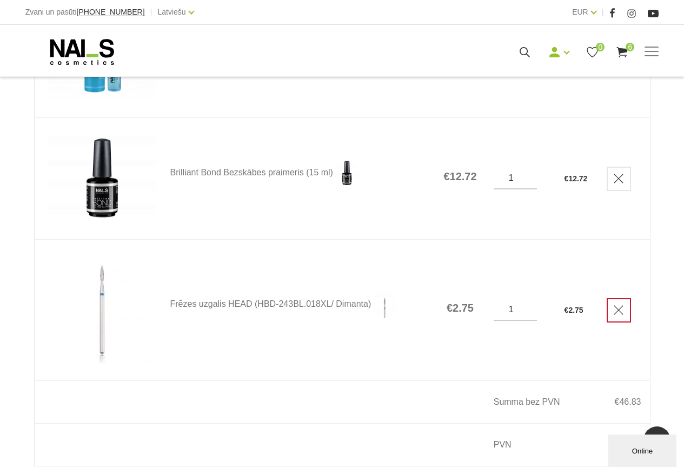
click at [623, 315] on icon "Delete" at bounding box center [618, 309] width 11 height 11
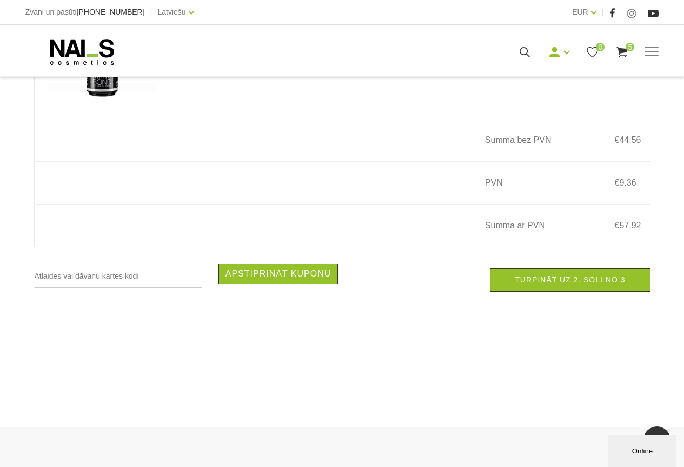
scroll to position [1067, 0]
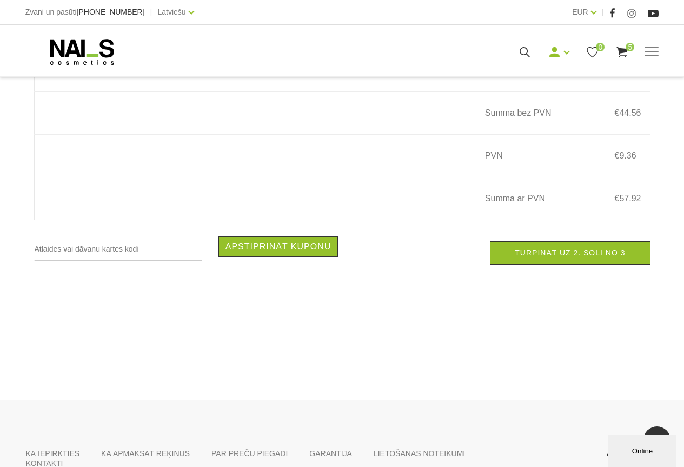
click at [576, 264] on link "Turpināt uz 2. soli no 3" at bounding box center [570, 252] width 160 height 23
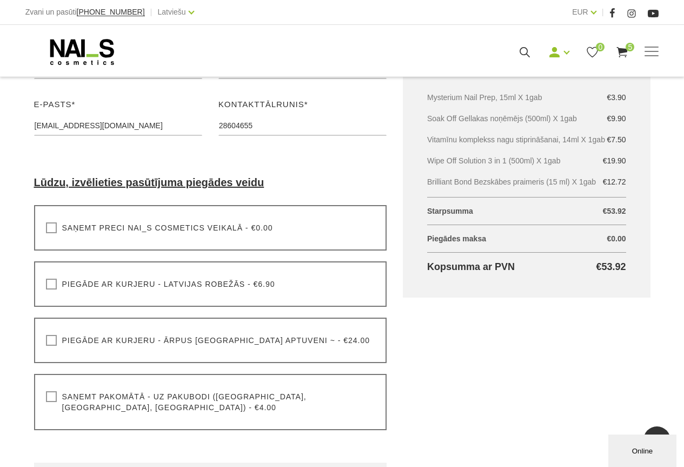
click at [52, 399] on label "Saņemt pakomātā - uz pakubodi ([GEOGRAPHIC_DATA], [GEOGRAPHIC_DATA], [GEOGRAPHI…" at bounding box center [210, 402] width 329 height 22
click at [0, 0] on input "Saņemt pakomātā - uz pakubodi ([GEOGRAPHIC_DATA], [GEOGRAPHIC_DATA], [GEOGRAPHI…" at bounding box center [0, 0] width 0 height 0
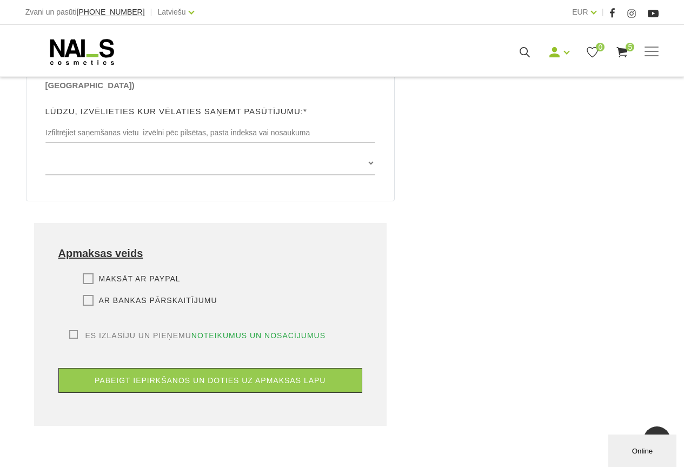
scroll to position [649, 0]
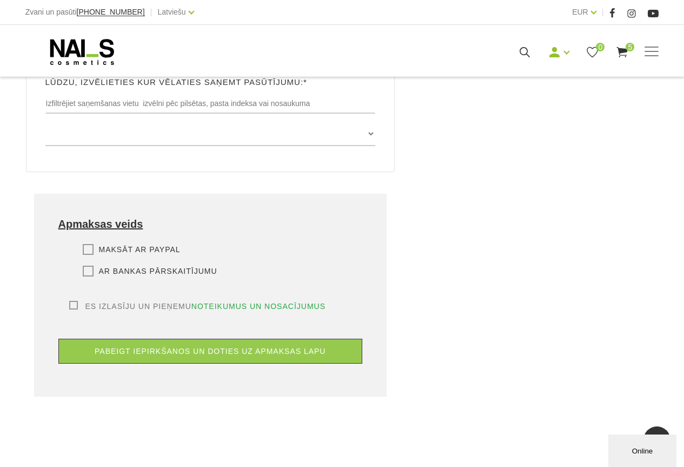
click at [74, 301] on label "Es izlasīju un pieņemu noteikumus un nosacījumus" at bounding box center [197, 306] width 257 height 11
click at [0, 0] on input "Es izlasīju un pieņemu noteikumus un nosacījumus" at bounding box center [0, 0] width 0 height 0
click at [89, 244] on label "Maksāt ar PayPal" at bounding box center [132, 249] width 98 height 11
click at [0, 0] on input "Maksāt ar PayPal" at bounding box center [0, 0] width 0 height 0
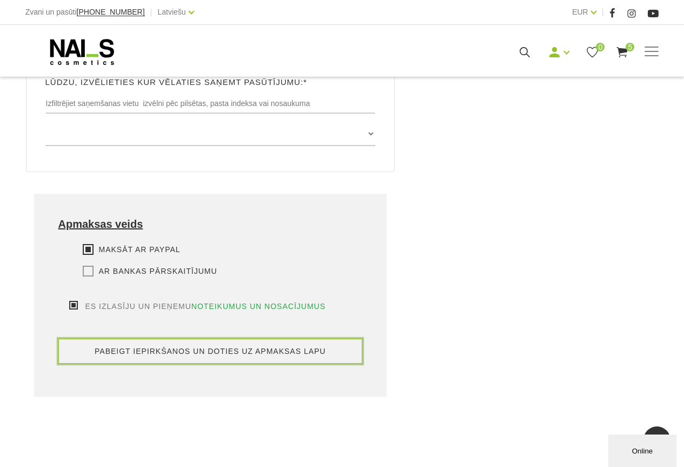
click at [247, 338] on button "pabeigt iepirkšanos un doties uz apmaksas lapu" at bounding box center [210, 350] width 304 height 25
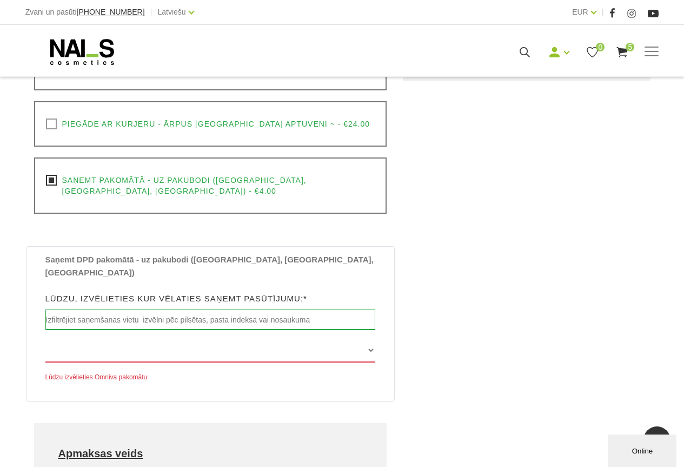
scroll to position [445, 0]
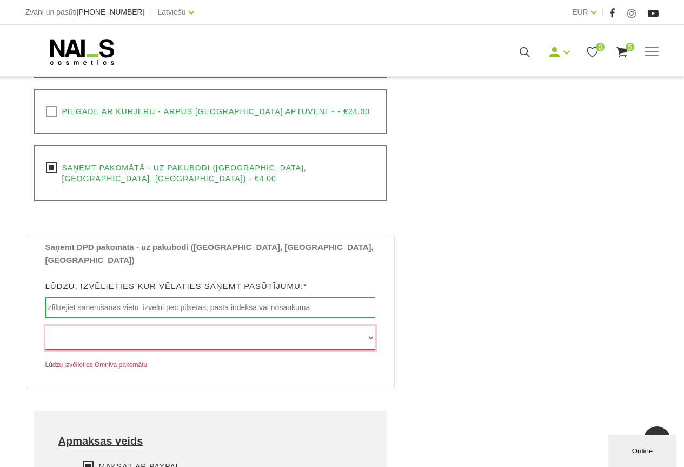
click at [370, 326] on select "Edvarta Virzas iela 2 , IECAVA, LV3913, (Paku Skapis TOP Iecava) Rīgas iela 27 …" at bounding box center [210, 338] width 330 height 24
select select "Skolas iela 7 , UGĀLE, LV3615, (Paku Skapis LaTS Ugāle)"
click at [45, 326] on select "Edvarta Virzas iela 2 , IECAVA, LV3913, (Paku Skapis TOP Iecava) Rīgas iela 27 …" at bounding box center [210, 338] width 330 height 24
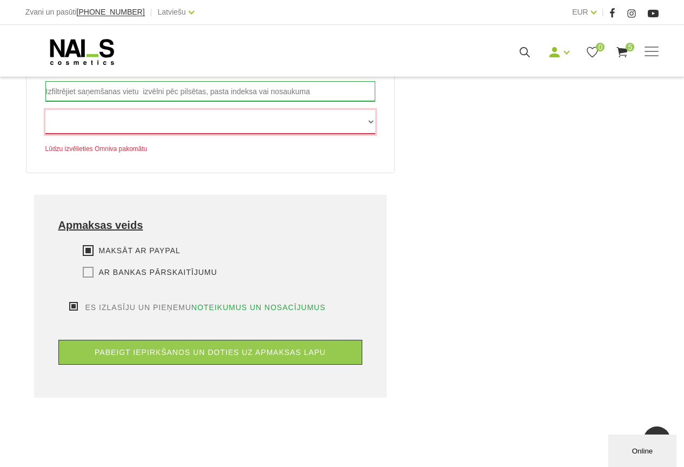
scroll to position [661, 0]
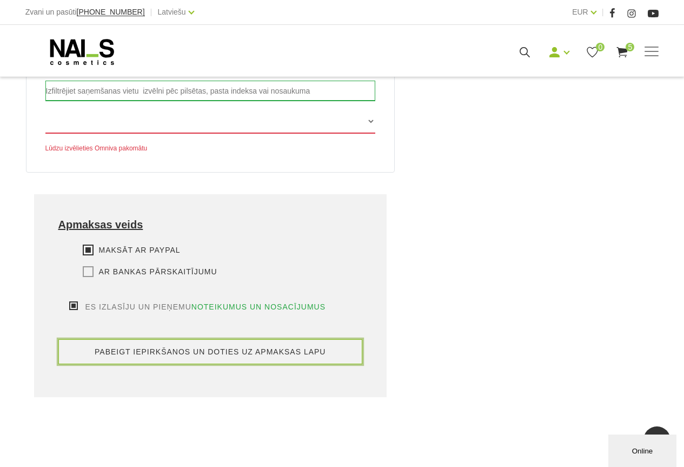
click at [181, 339] on button "pabeigt iepirkšanos un doties uz apmaksas lapu" at bounding box center [210, 351] width 304 height 25
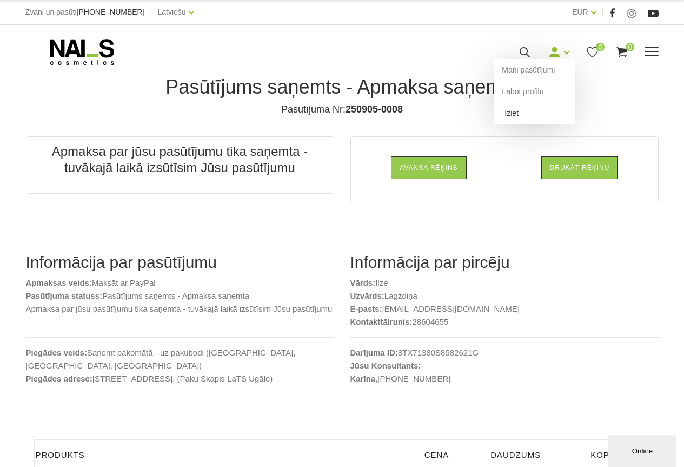
click at [518, 115] on link "Iziet" at bounding box center [534, 113] width 81 height 22
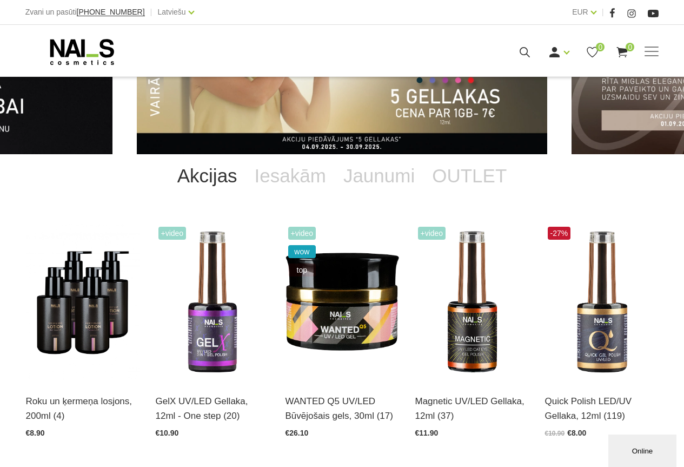
scroll to position [54, 0]
